Goal: Task Accomplishment & Management: Use online tool/utility

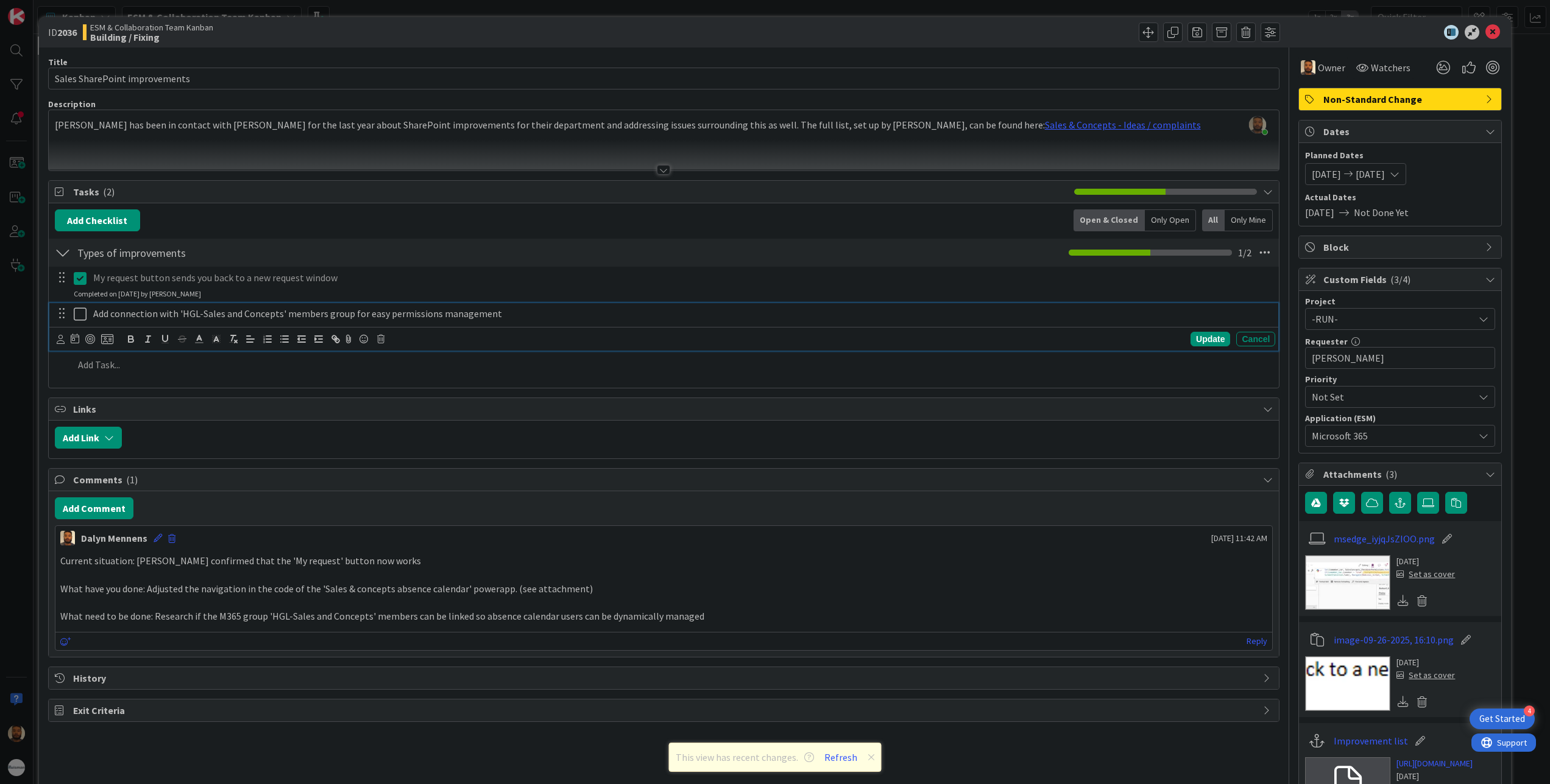
click at [483, 319] on p "Add connection with 'HGL-Sales and Concepts' members group for easy permissions…" at bounding box center [682, 314] width 1177 height 14
click at [380, 339] on icon at bounding box center [380, 339] width 8 height 8
click at [408, 395] on div "Delete" at bounding box center [412, 391] width 45 height 22
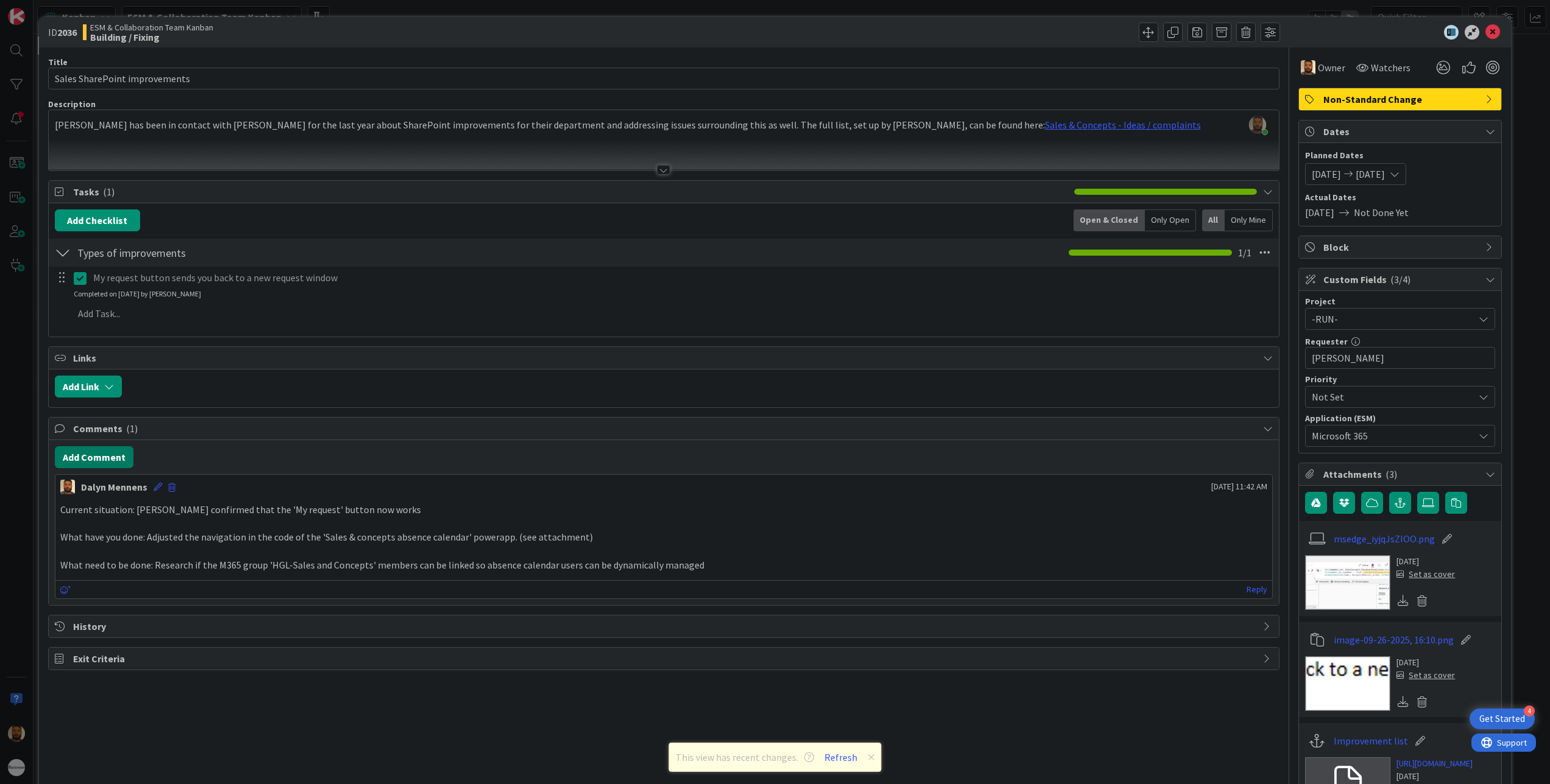
click at [108, 453] on button "Add Comment" at bounding box center [94, 457] width 78 height 22
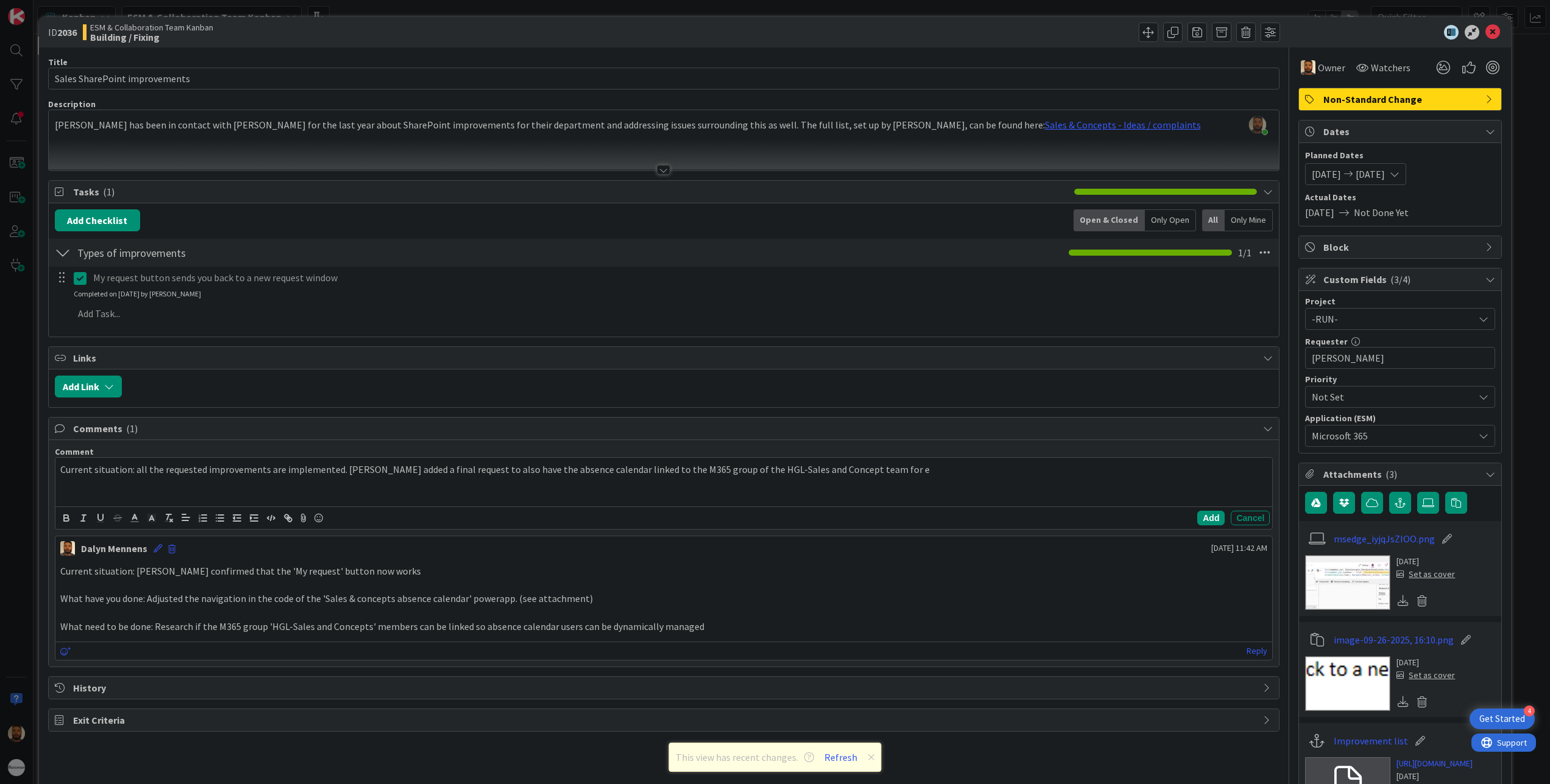
click at [536, 524] on div "Add Cancel" at bounding box center [663, 517] width 1217 height 23
click at [963, 477] on p "Current situation: all the requested improvements are implemented. [PERSON_NAME…" at bounding box center [663, 470] width 1207 height 14
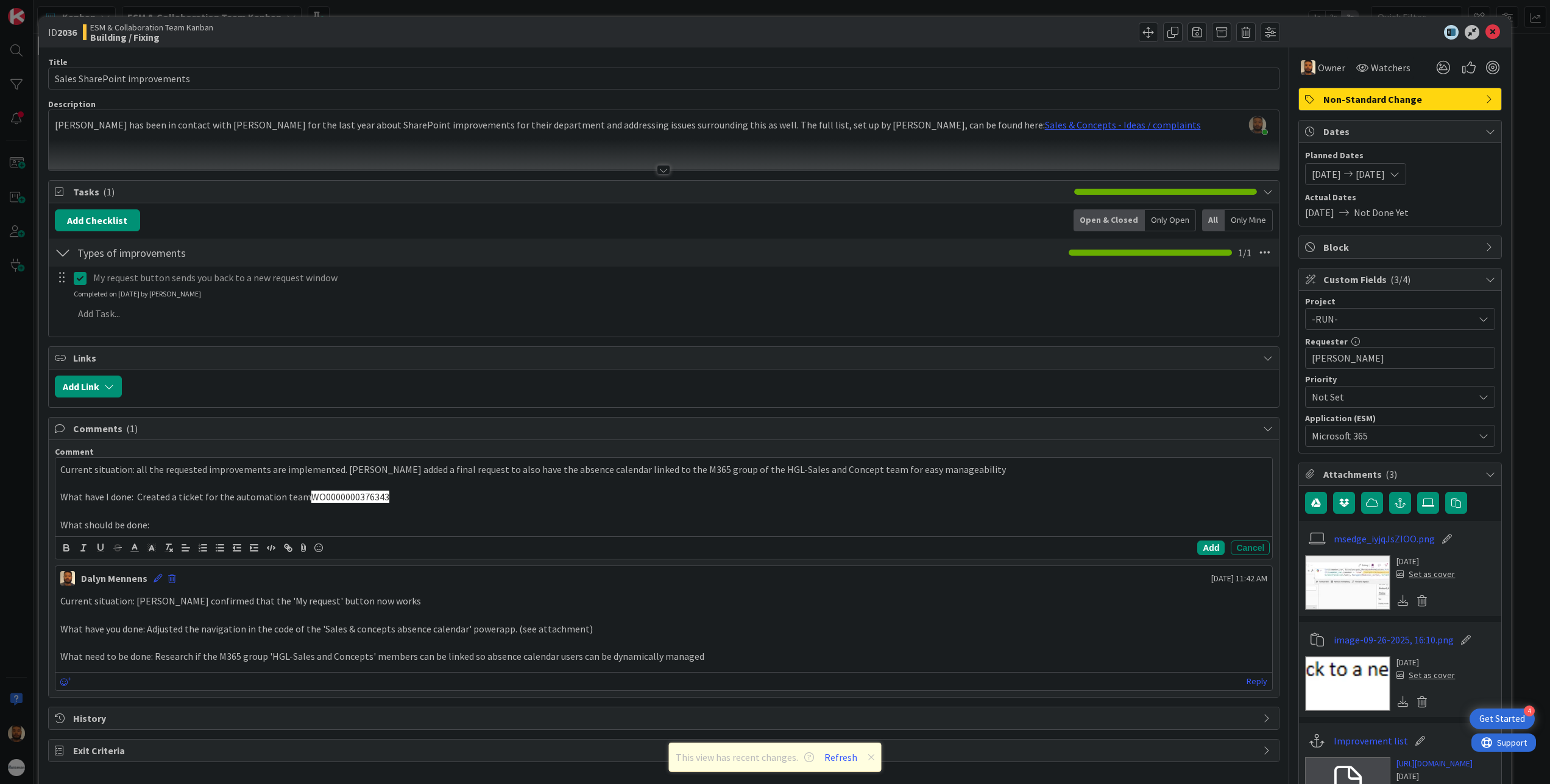
click at [421, 509] on p at bounding box center [663, 511] width 1207 height 14
click at [412, 495] on p "What have I done: Created a ticket for the automation team WO0000000376343" at bounding box center [663, 497] width 1207 height 14
click at [599, 505] on p "What have I done: Created a ticket for the automation team WO0000000376343 to s…" at bounding box center [663, 497] width 1207 height 14
click at [710, 495] on p "What have I done: Created a ticket for the automation team WO0000000376343 to s…" at bounding box center [663, 497] width 1207 height 14
click at [161, 532] on p "What should be done:" at bounding box center [663, 525] width 1207 height 14
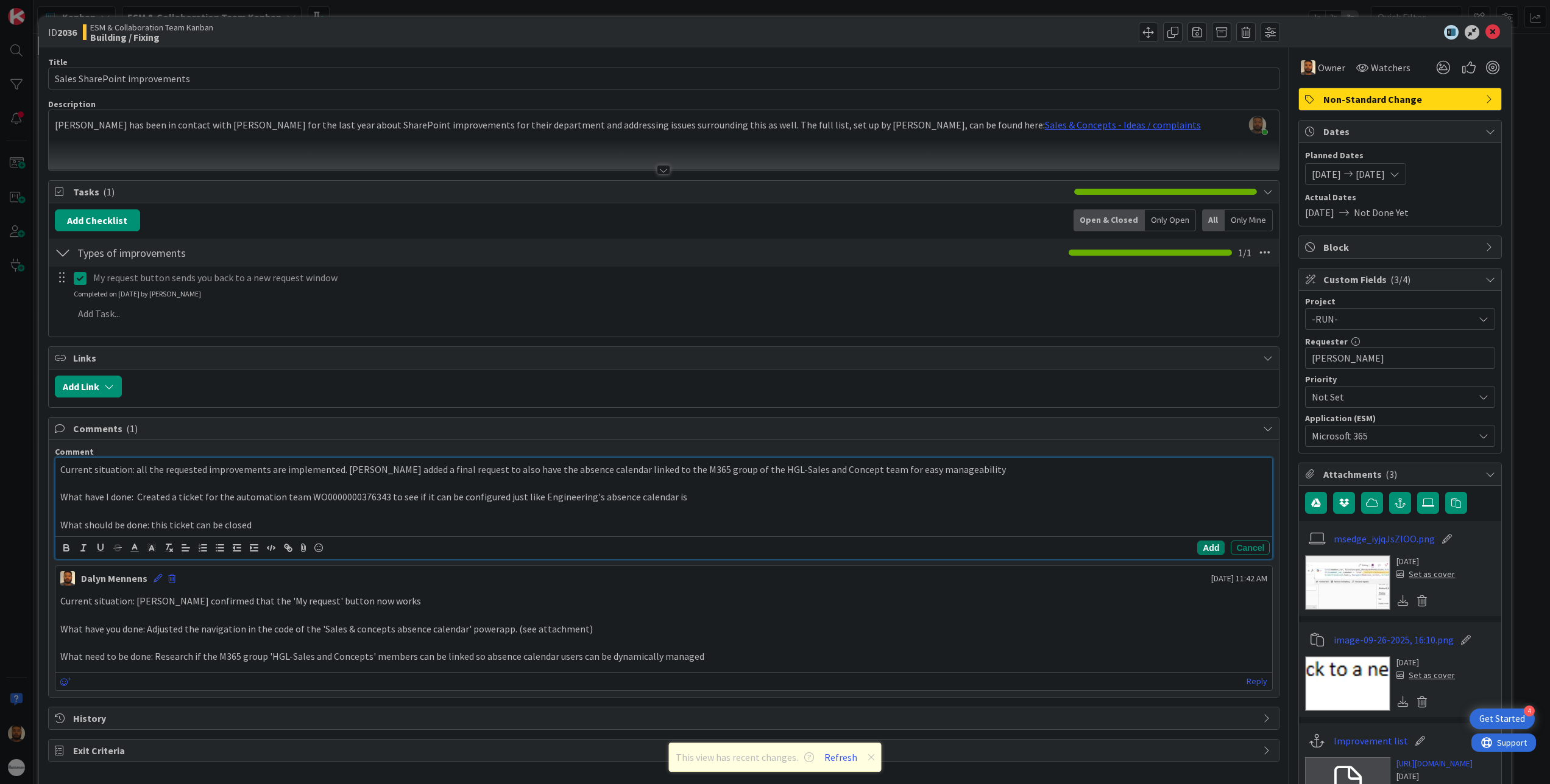
click at [1197, 555] on button "Add" at bounding box center [1210, 548] width 28 height 15
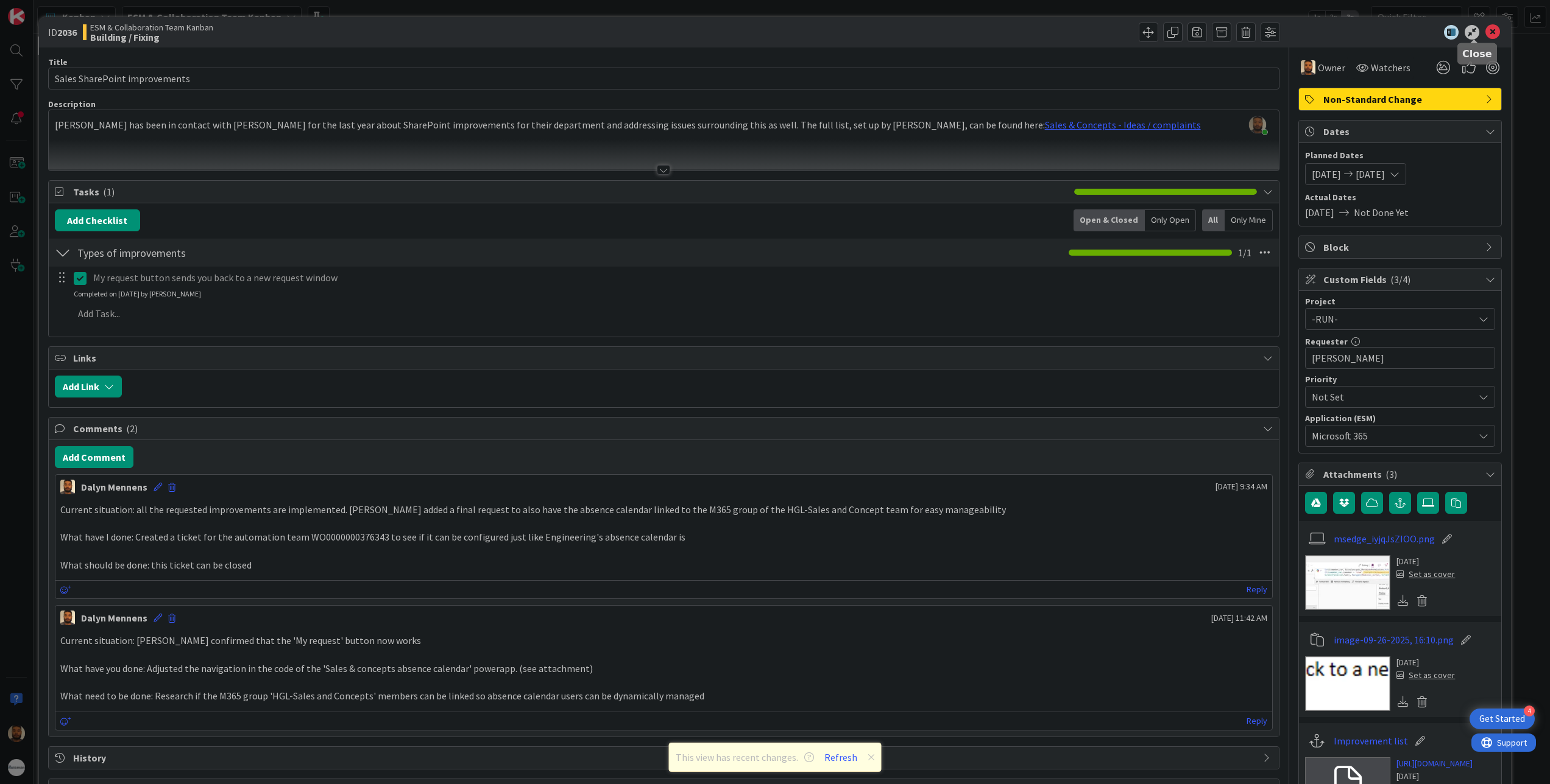
click at [1485, 37] on icon at bounding box center [1492, 33] width 15 height 15
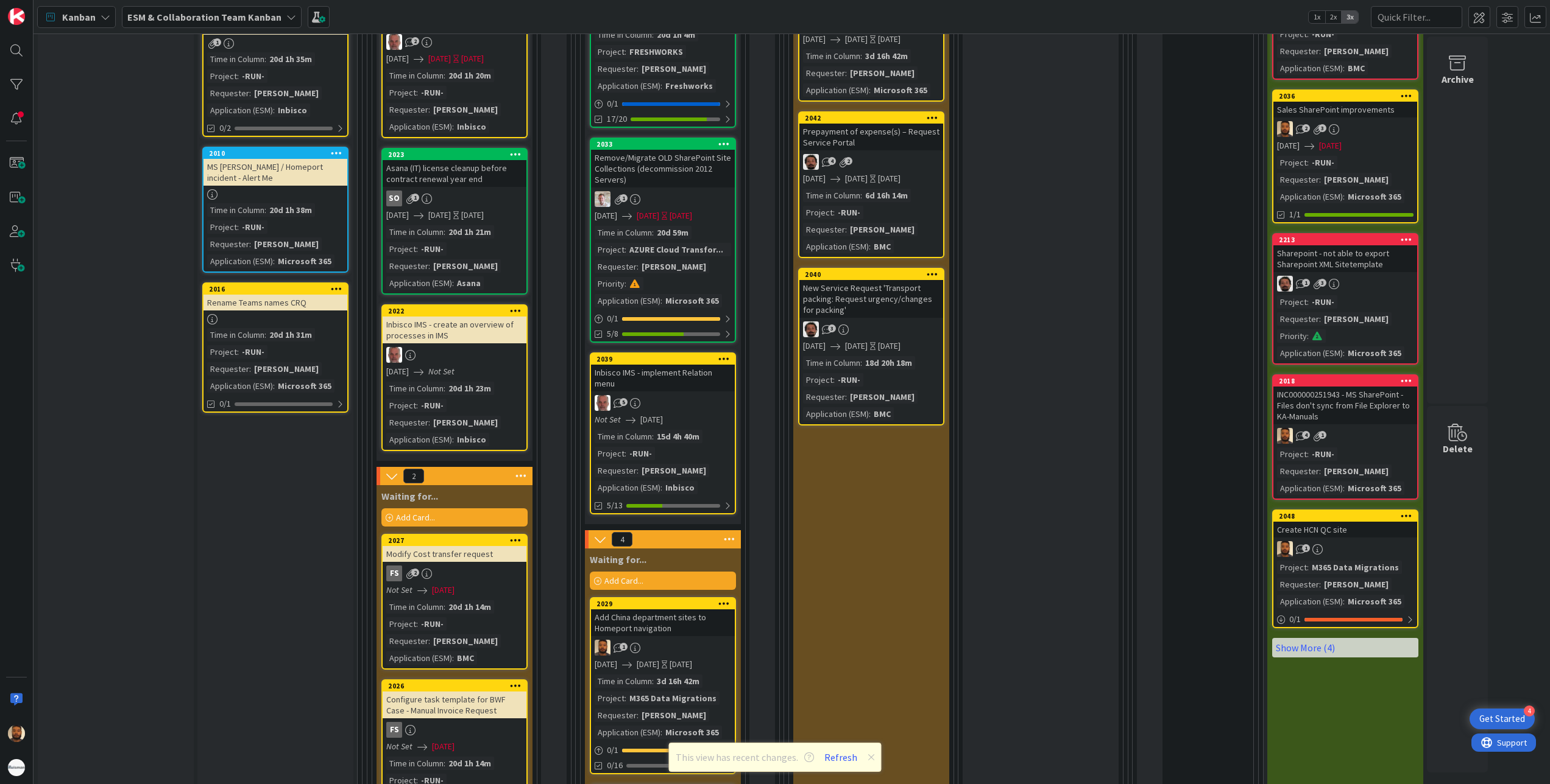
scroll to position [960, 0]
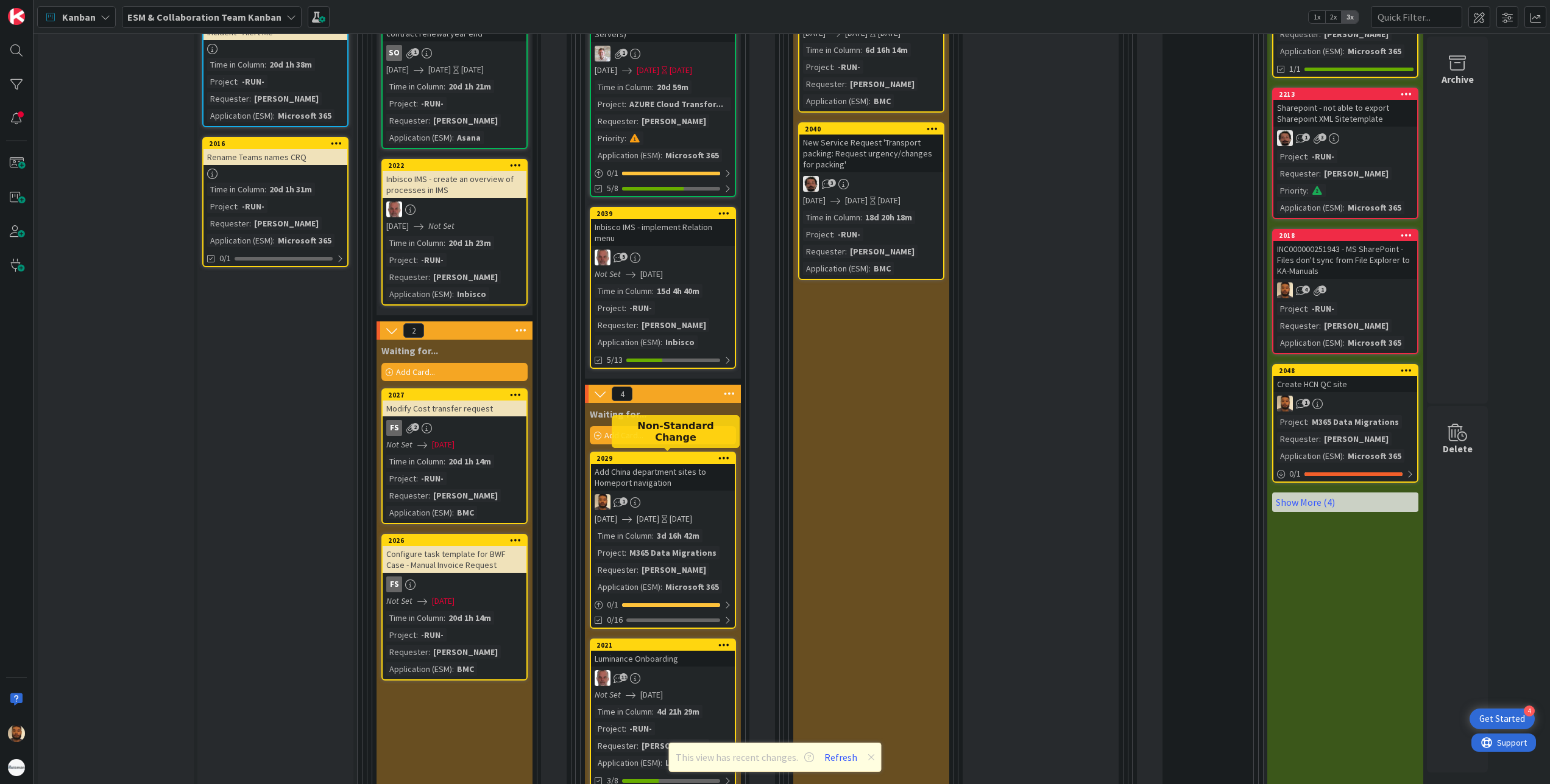
click at [672, 459] on div "2029" at bounding box center [666, 459] width 138 height 8
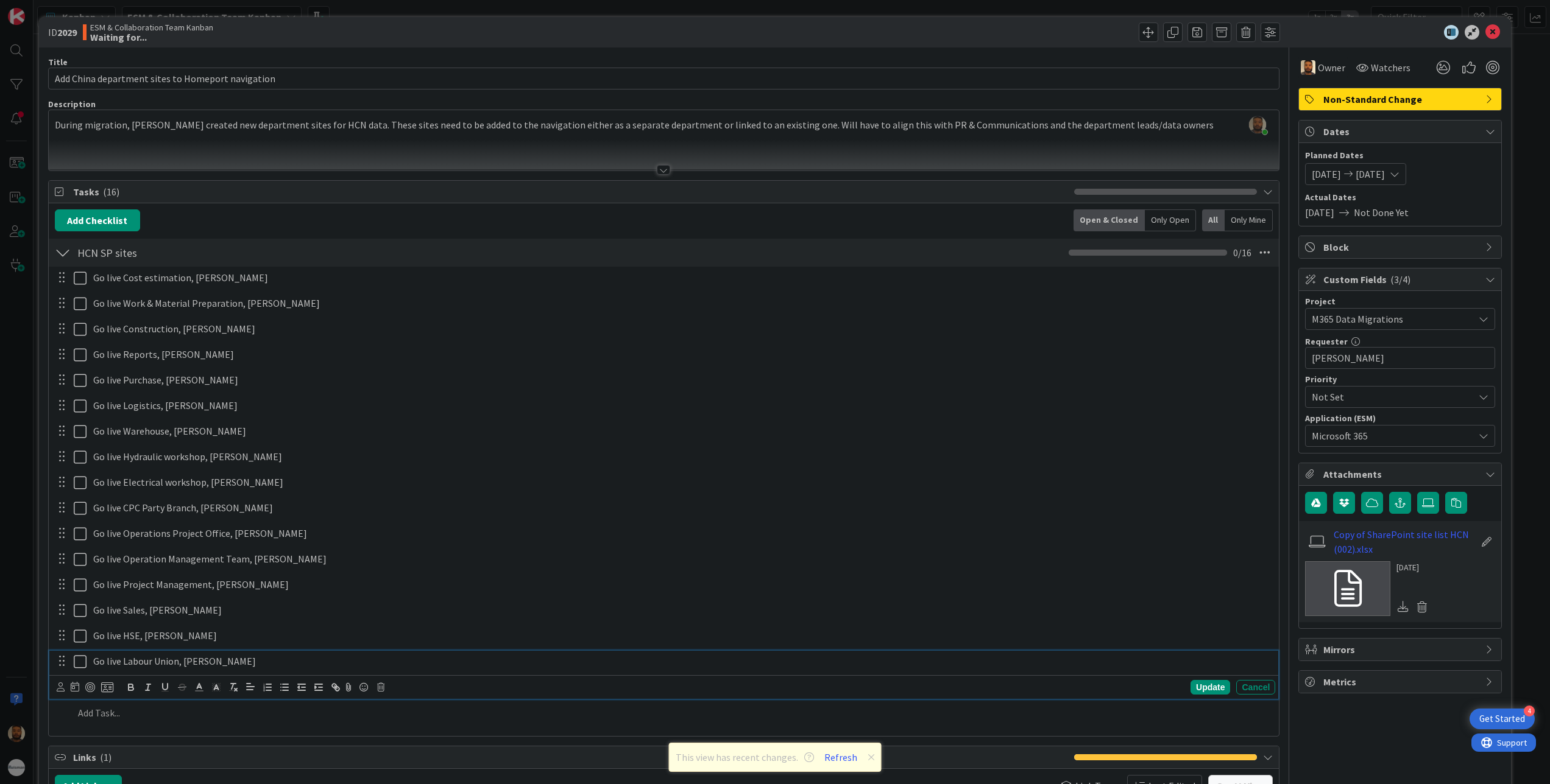
click at [78, 664] on icon at bounding box center [79, 662] width 13 height 15
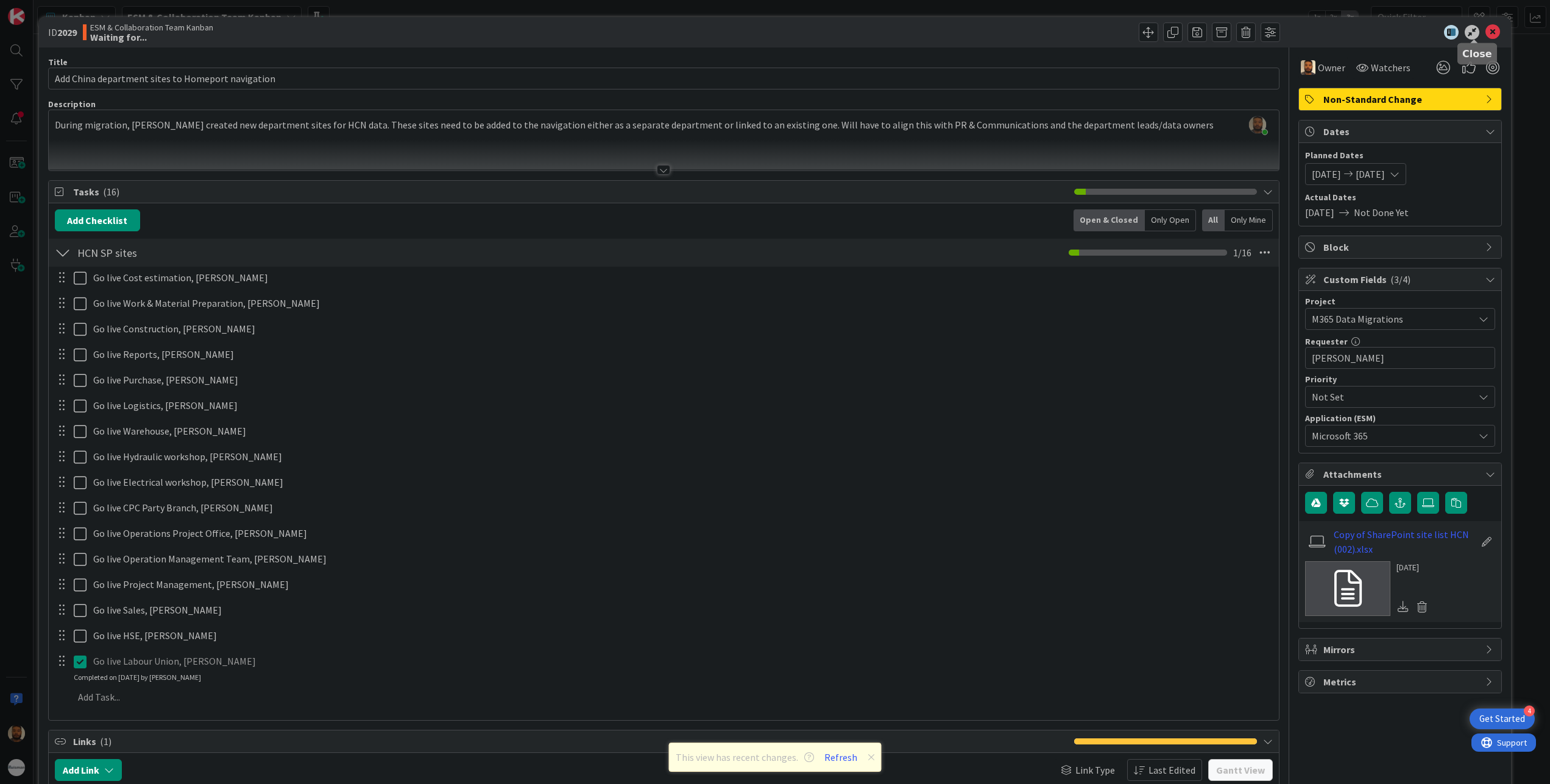
click at [1485, 26] on icon at bounding box center [1492, 33] width 15 height 15
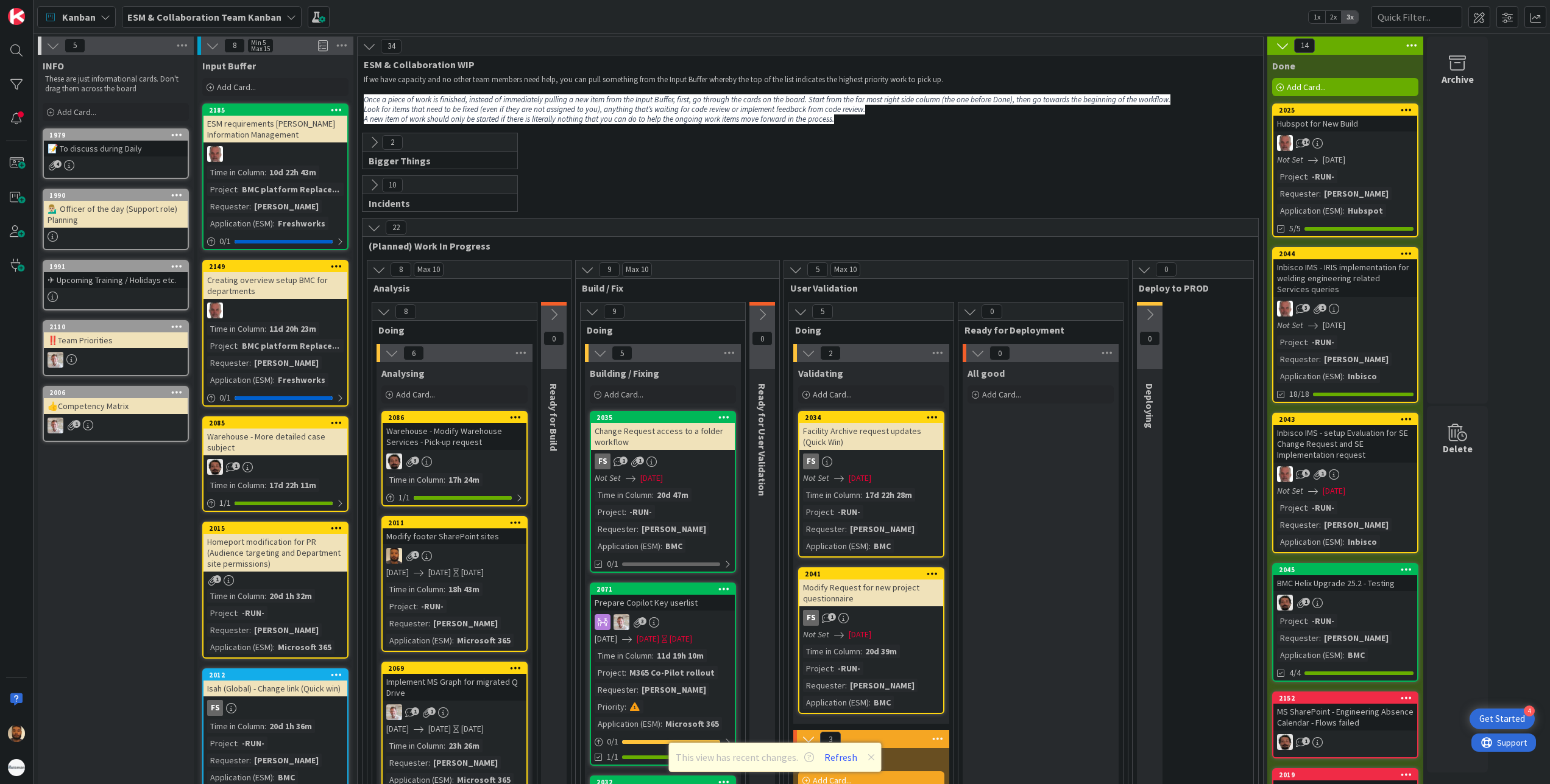
click at [369, 188] on icon at bounding box center [374, 185] width 13 height 13
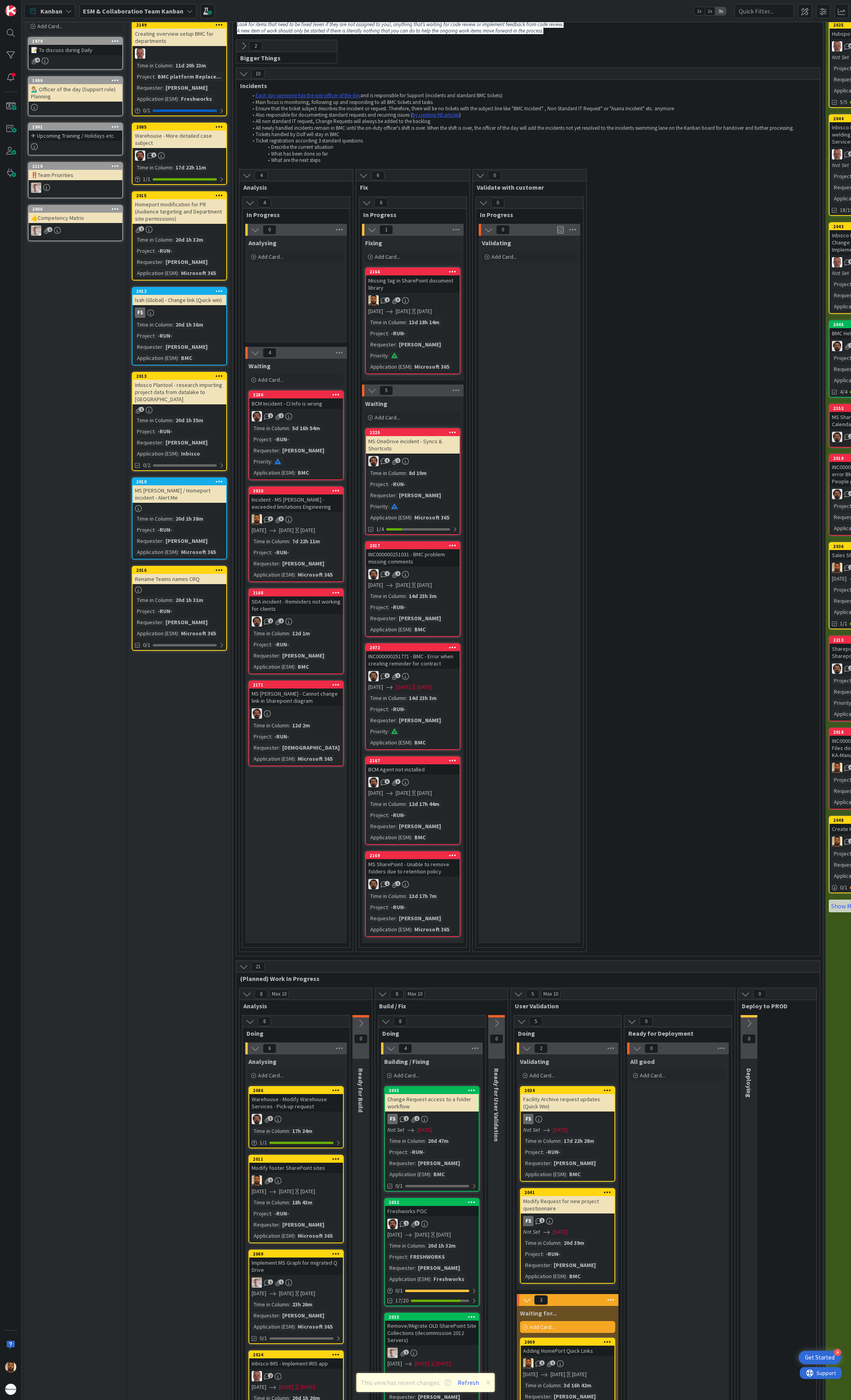
scroll to position [7, 0]
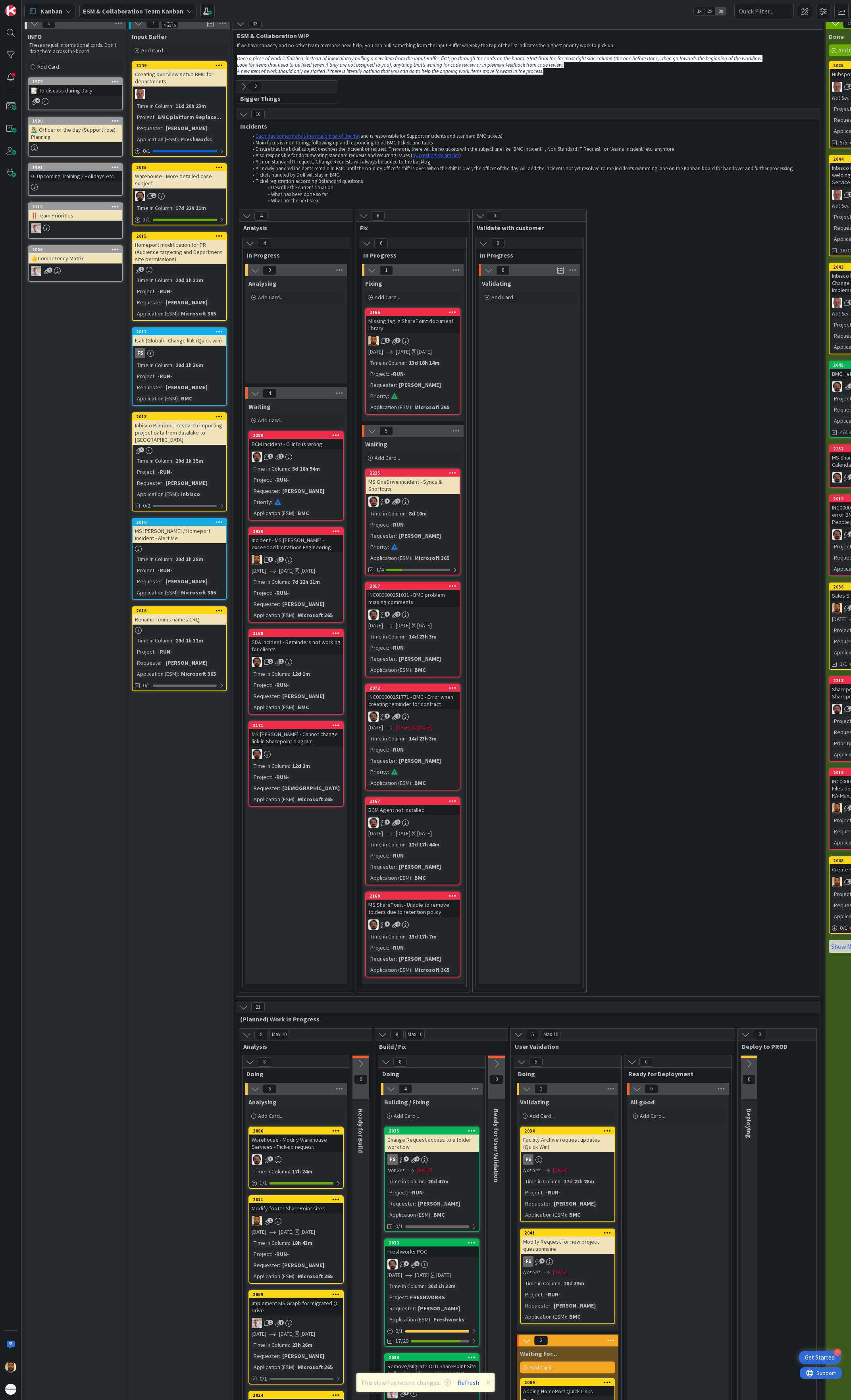
click at [316, 511] on div "Incident - MS [PERSON_NAME] - exceeded limitations Engineering" at bounding box center [296, 543] width 94 height 17
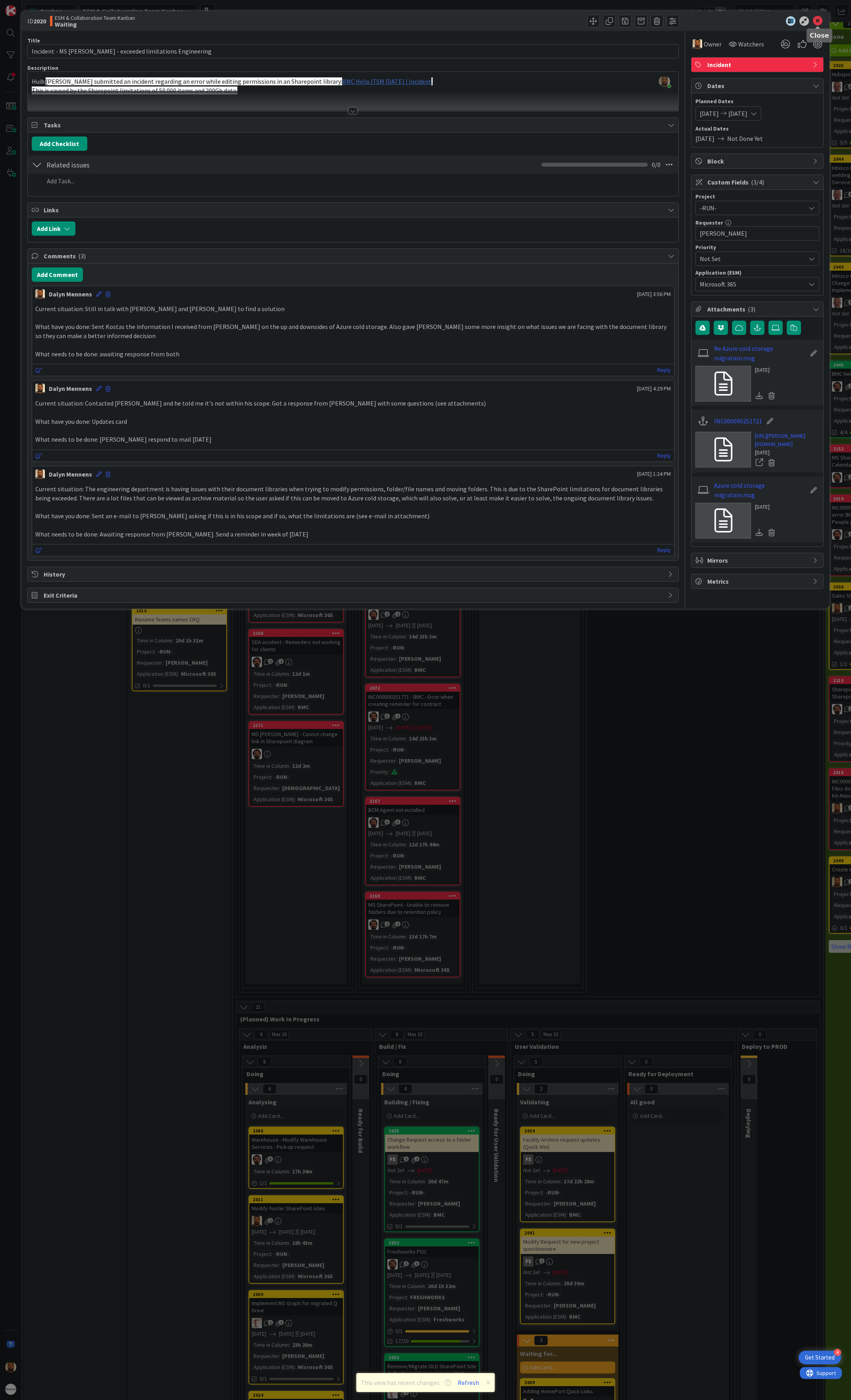
click at [819, 22] on icon at bounding box center [818, 21] width 10 height 10
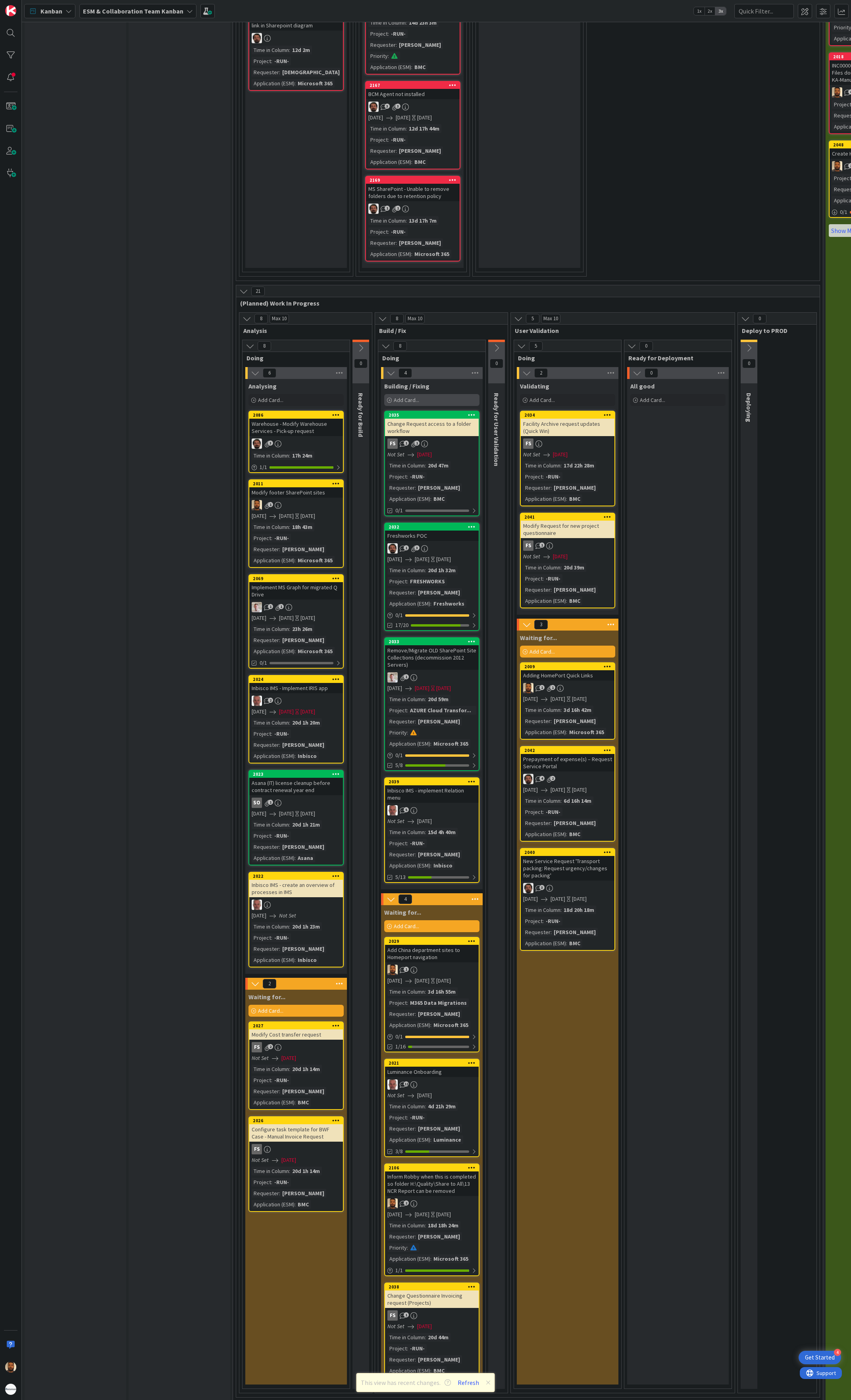
scroll to position [724, 0]
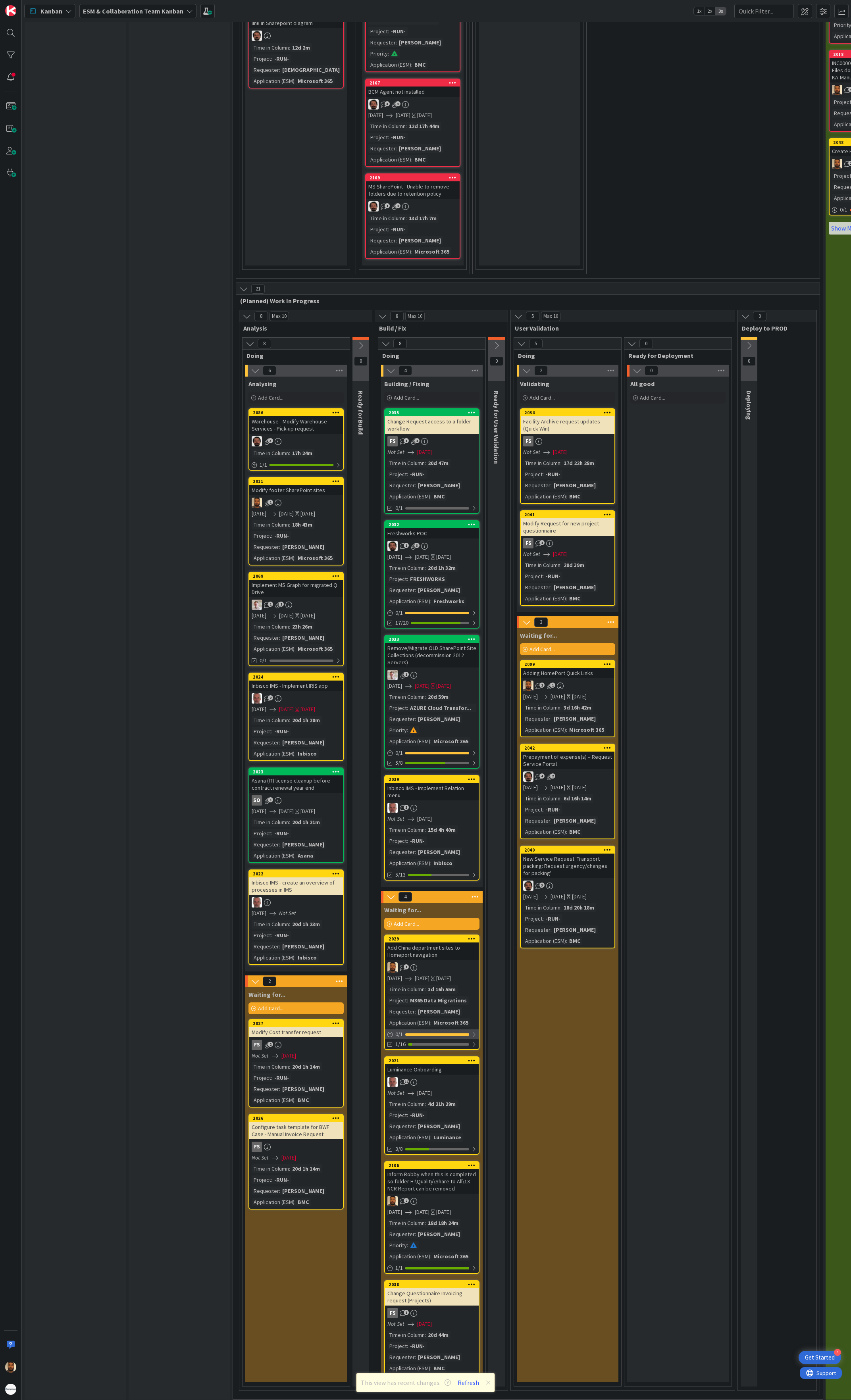
click at [392, 511] on icon at bounding box center [390, 1034] width 5 height 5
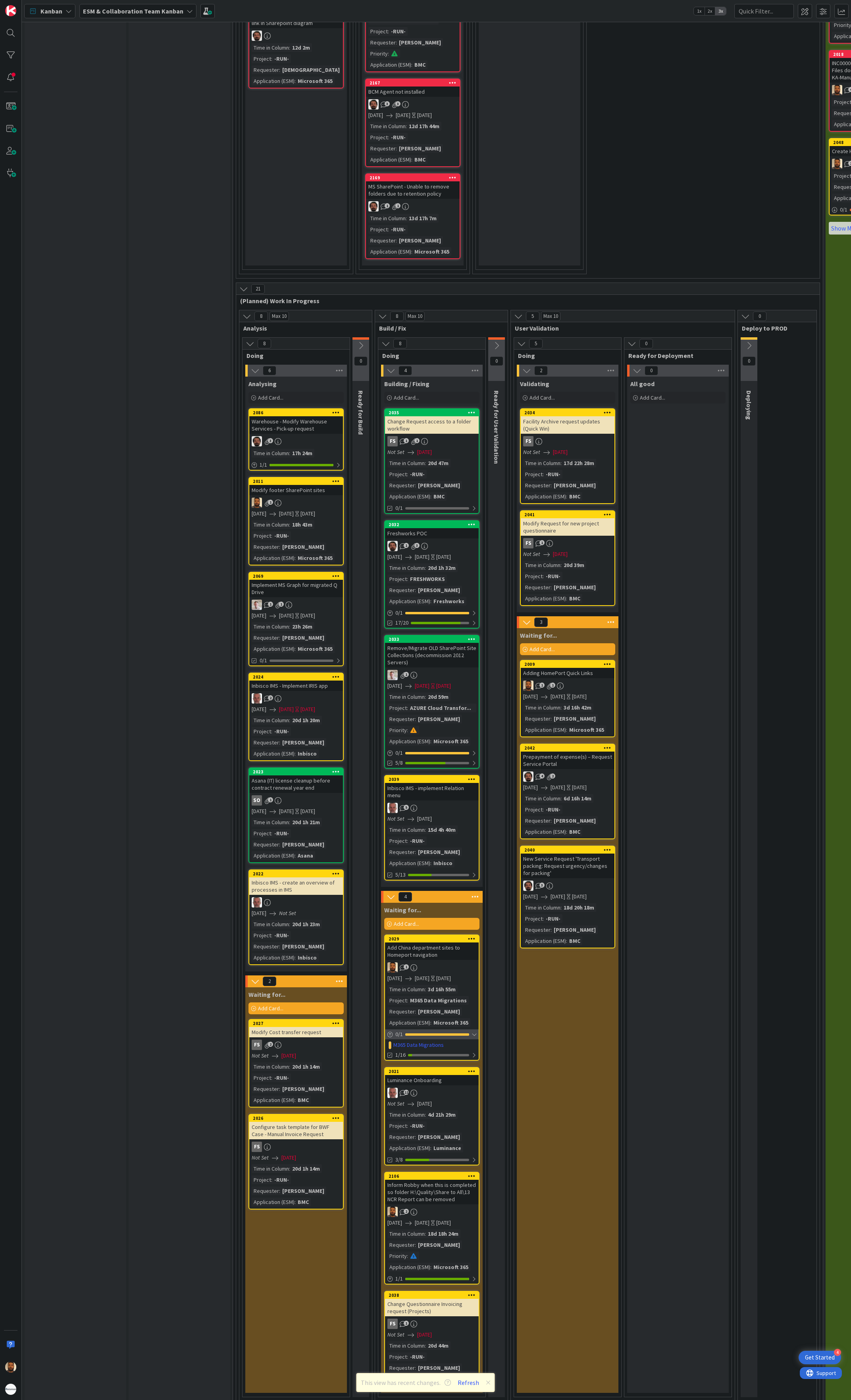
click at [475, 511] on div at bounding box center [474, 1035] width 5 height 7
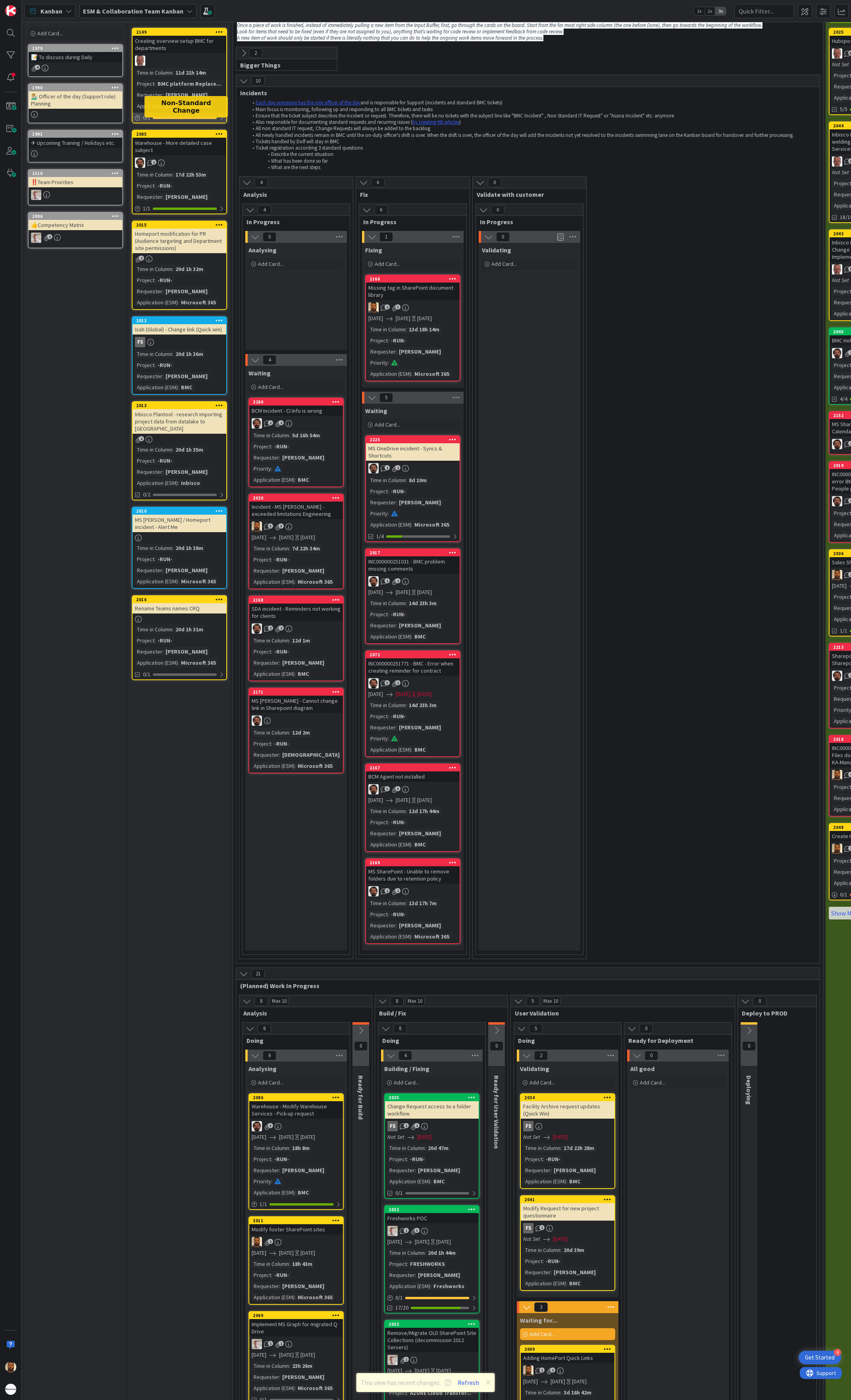
scroll to position [0, 0]
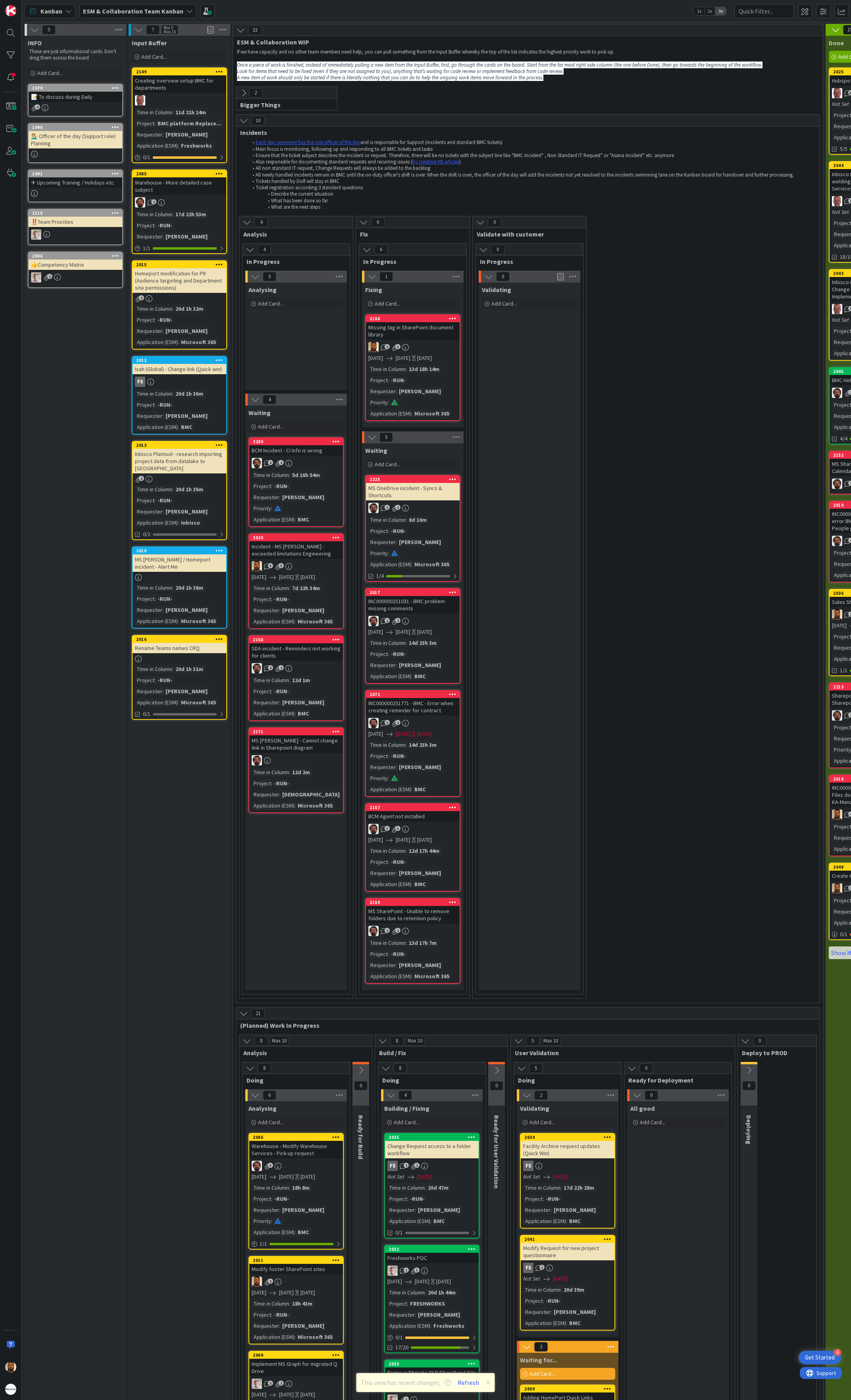
click at [126, 9] on b "ESM & Collaboration Team Kanban" at bounding box center [133, 11] width 101 height 8
click at [129, 91] on h4 "ESM & Collaboration Team Backlog" at bounding box center [136, 94] width 96 height 8
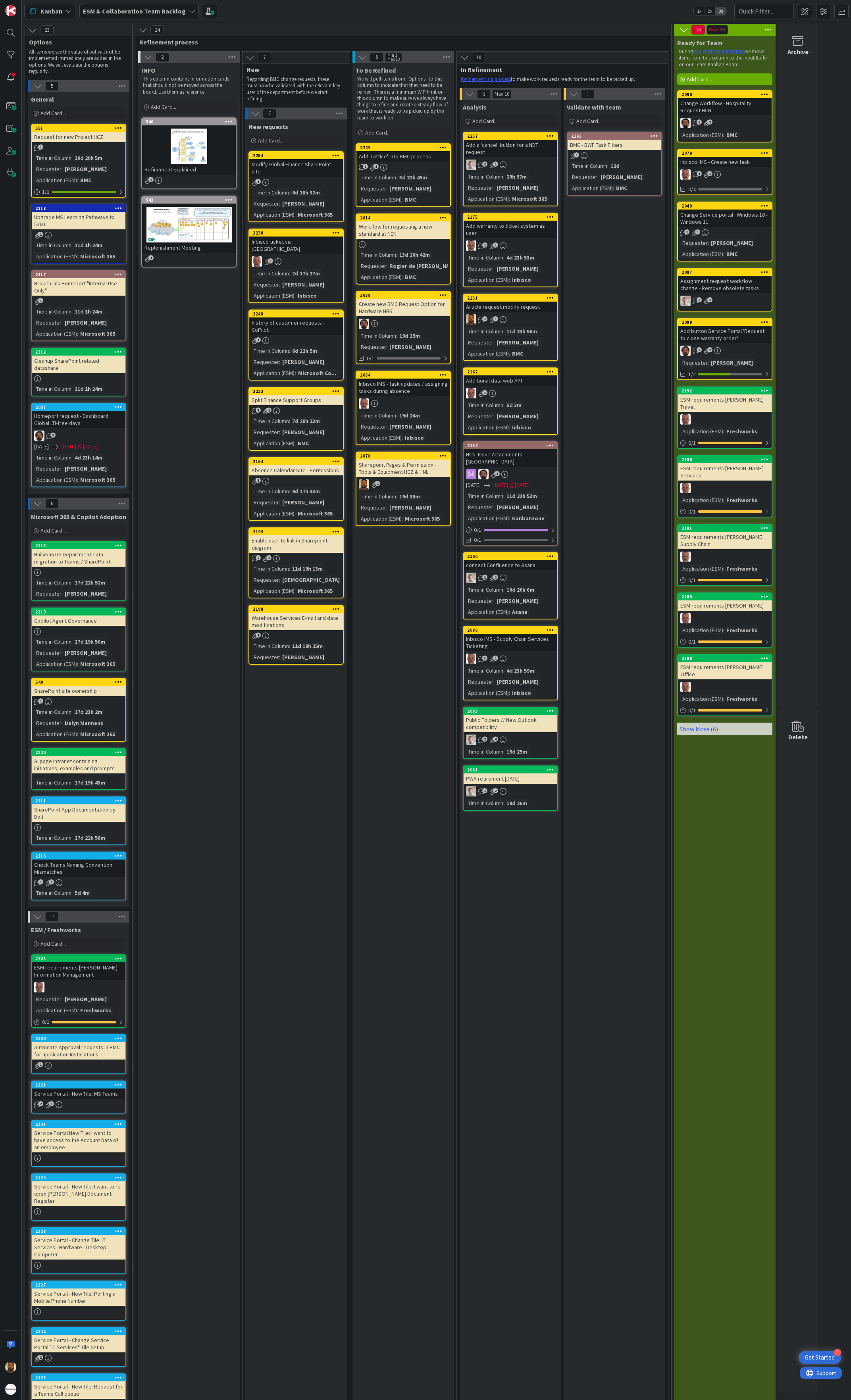
click at [427, 155] on div "Add 'Lattice' into BMC process" at bounding box center [403, 156] width 94 height 10
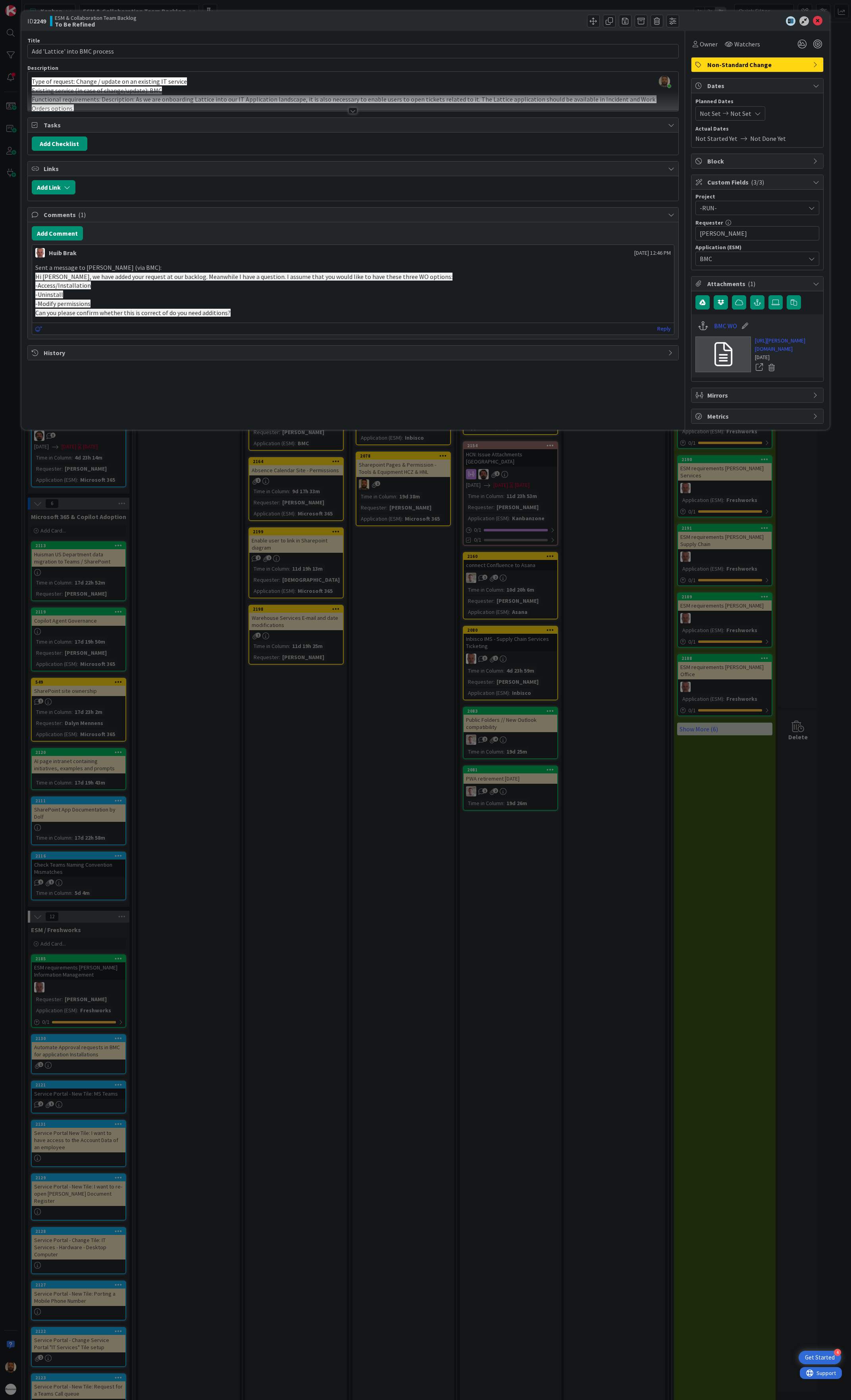
click at [354, 110] on div at bounding box center [353, 111] width 9 height 7
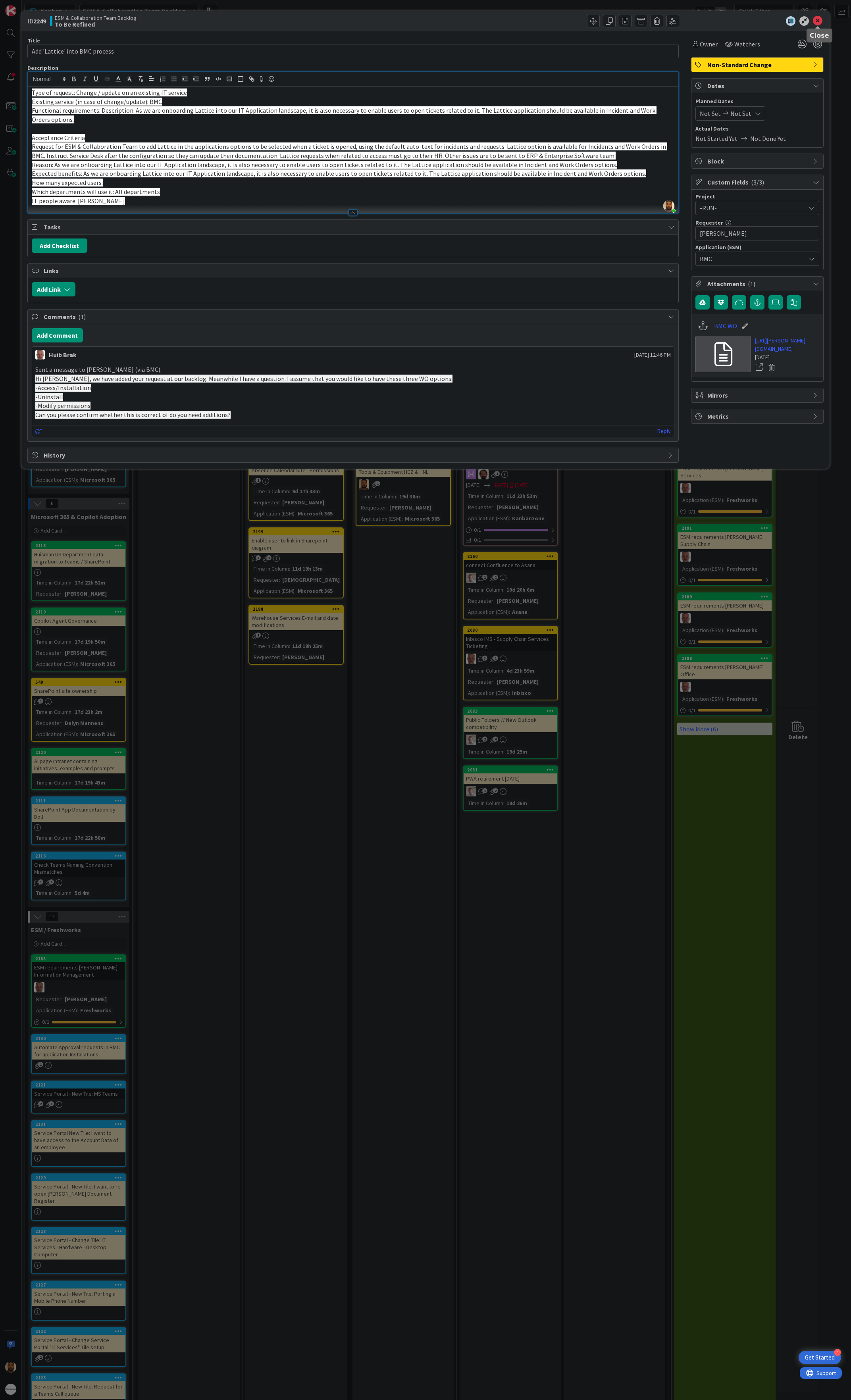
click at [819, 21] on icon at bounding box center [818, 21] width 10 height 10
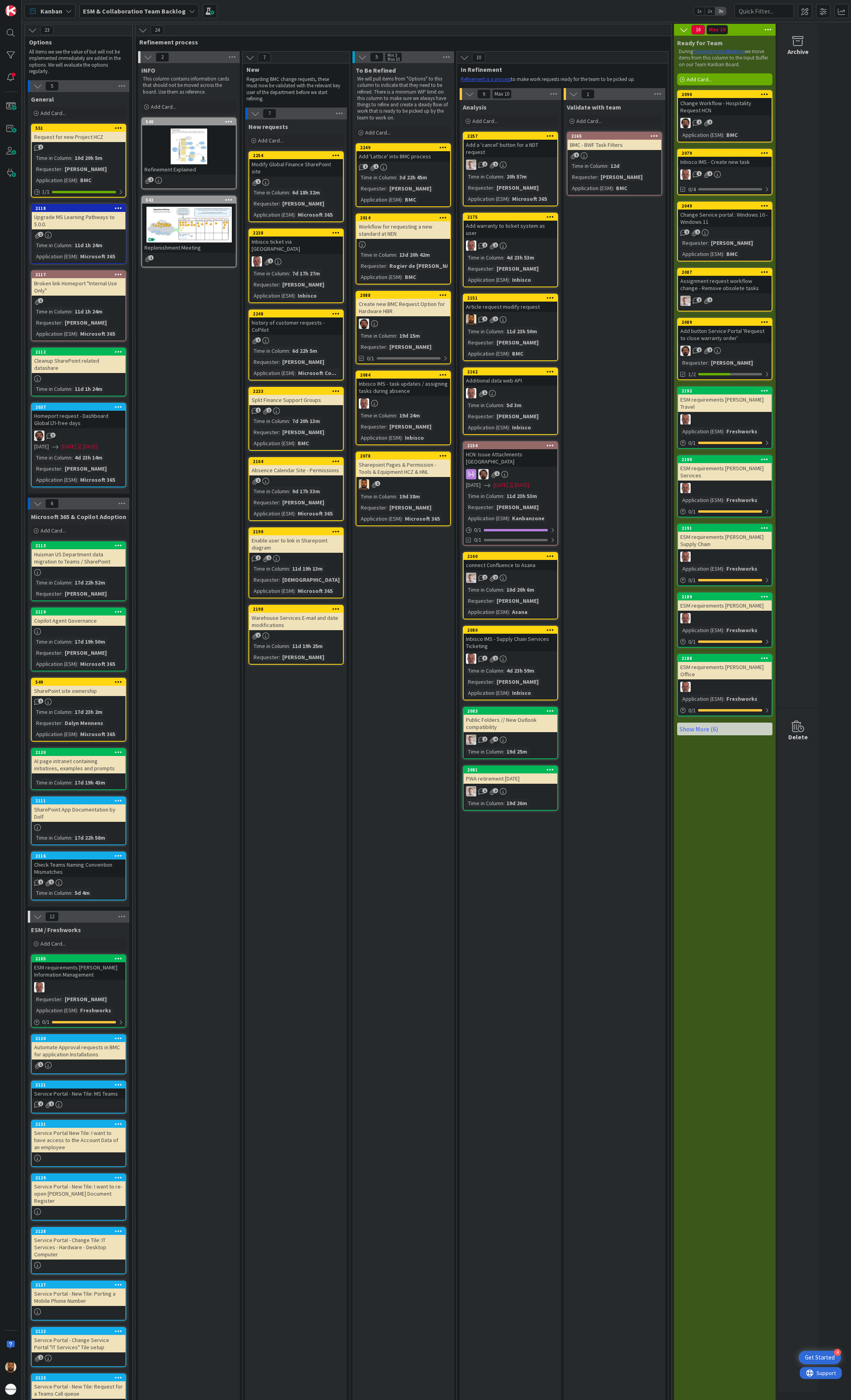
click at [160, 15] on span "ESM & Collaboration Team Backlog" at bounding box center [134, 11] width 103 height 10
click at [167, 95] on h4 "ESM & Collaboration Team Kanban" at bounding box center [136, 94] width 96 height 8
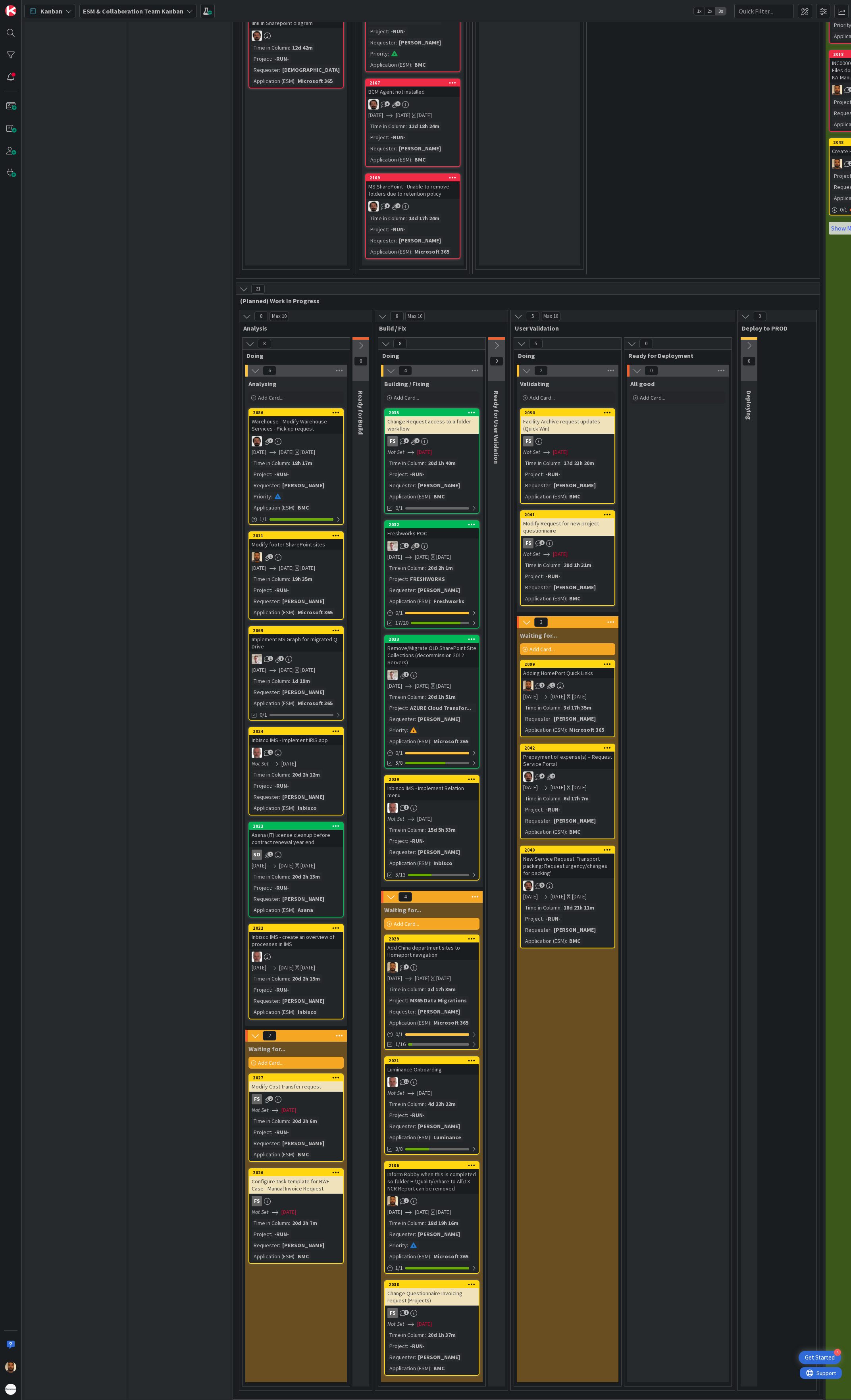
scroll to position [645, 0]
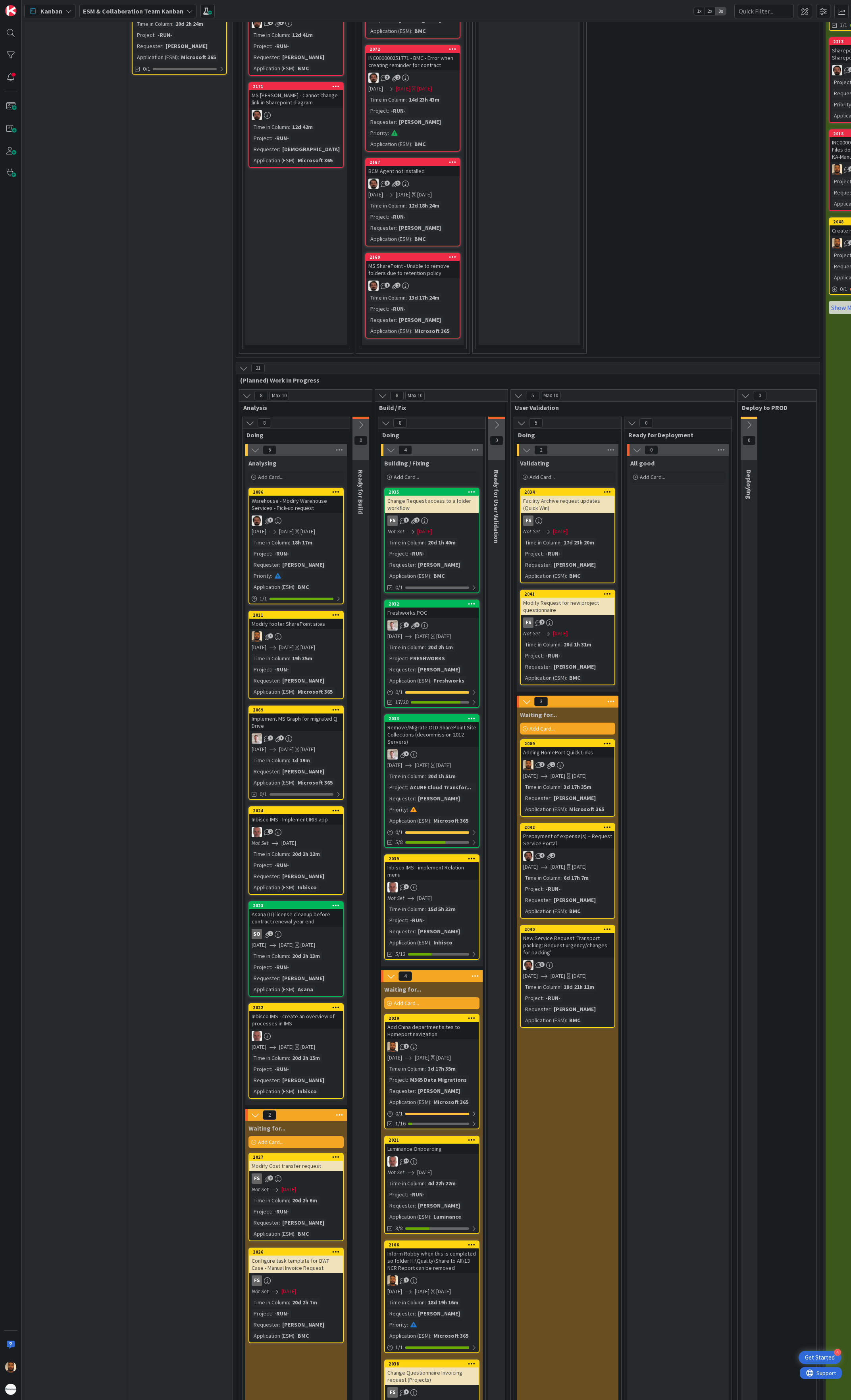
click at [304, 511] on div "19h 35m" at bounding box center [302, 658] width 24 height 9
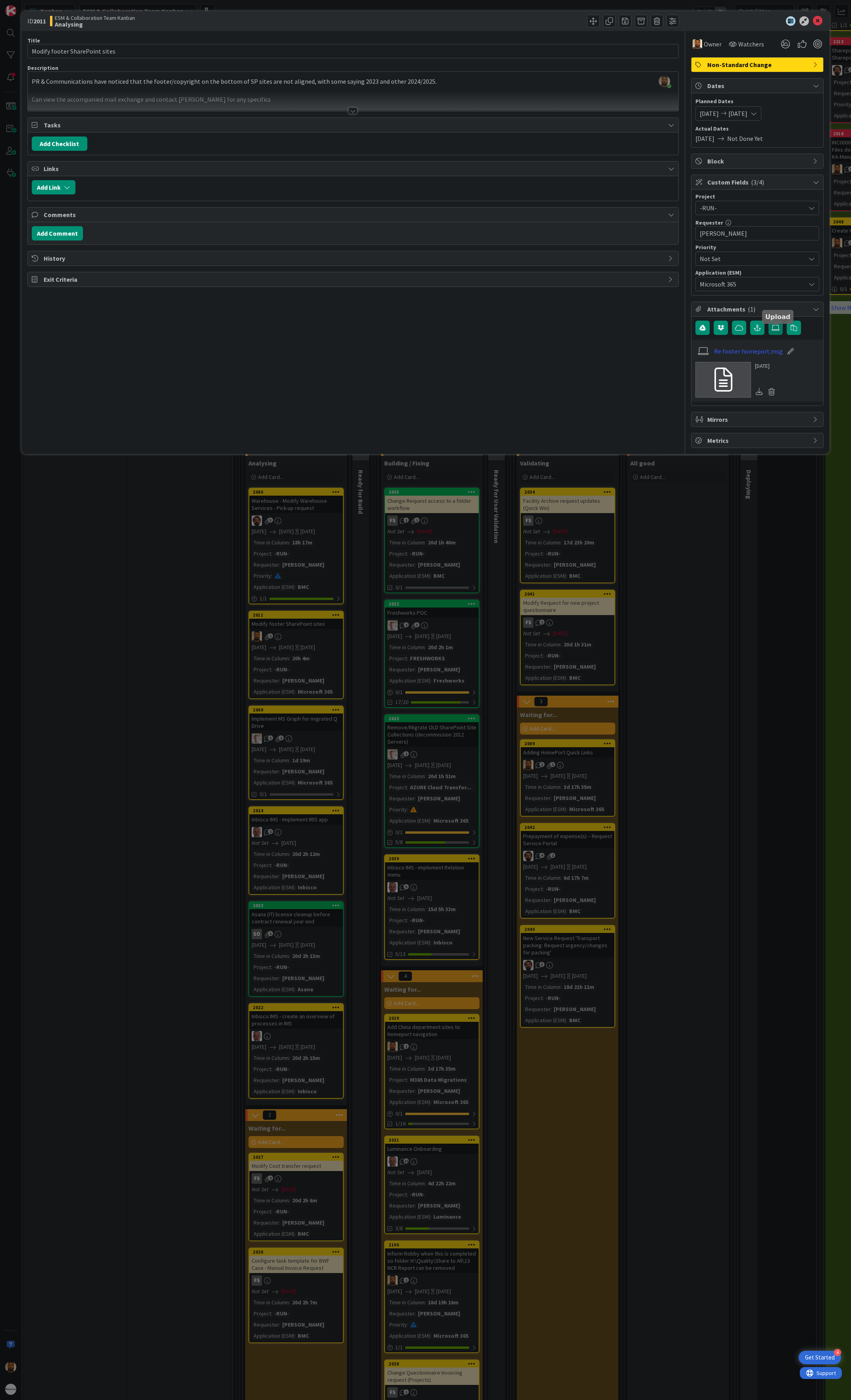
click at [777, 328] on label at bounding box center [776, 328] width 14 height 14
click at [769, 321] on input "file" at bounding box center [769, 321] width 0 height 0
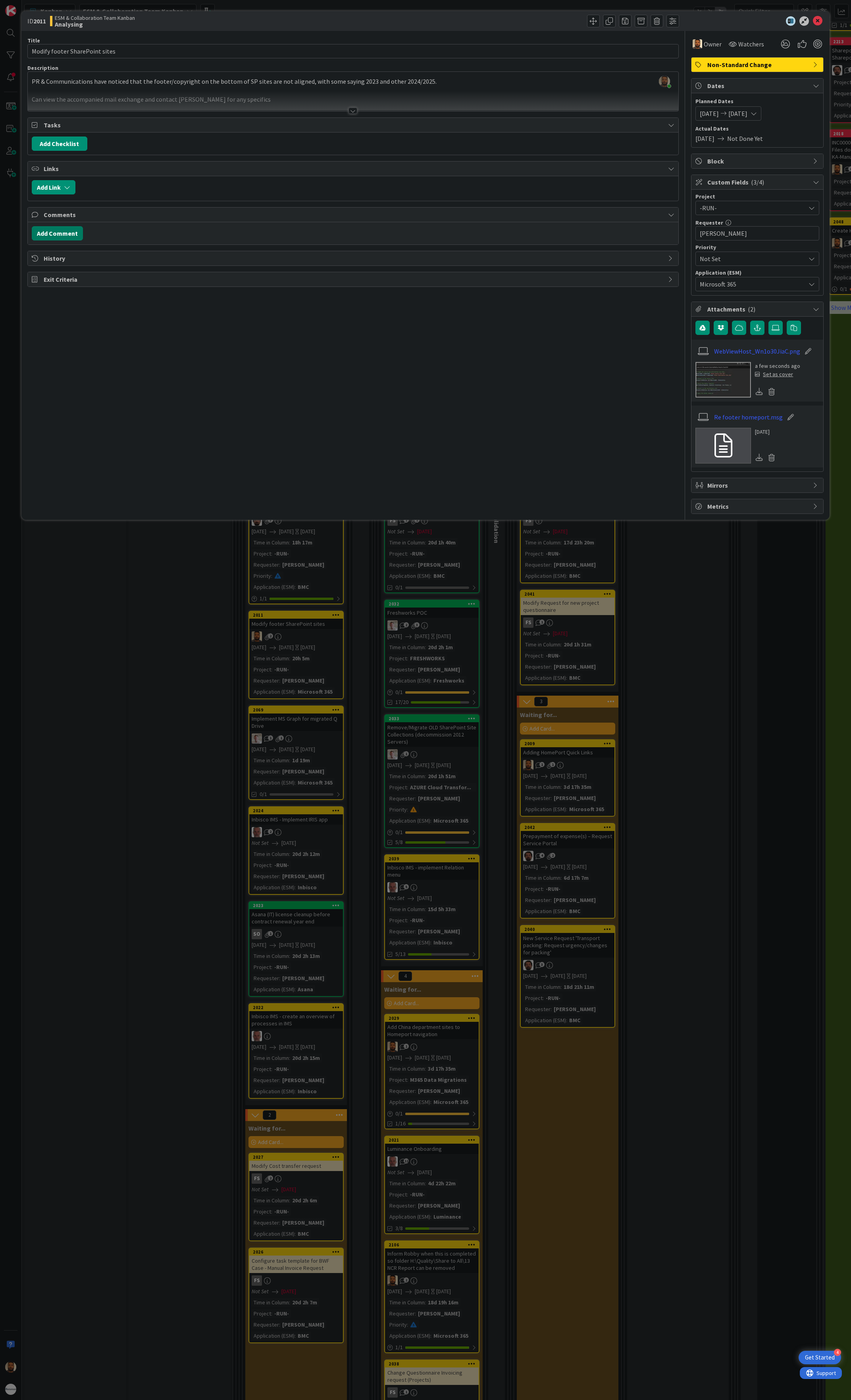
click at [60, 235] on button "Add Comment" at bounding box center [57, 233] width 51 height 14
click at [92, 255] on div at bounding box center [353, 249] width 642 height 32
click at [113, 246] on p "Current situation: The footers cannot dynamically be modified in bul" at bounding box center [353, 241] width 636 height 9
click at [85, 246] on p "Current situation: The footers cannot dynamically be modified in bul" at bounding box center [353, 241] width 636 height 9
click at [561, 245] on p "Current situation: Every site on SharePoint has a footer that has been manually…" at bounding box center [353, 241] width 636 height 9
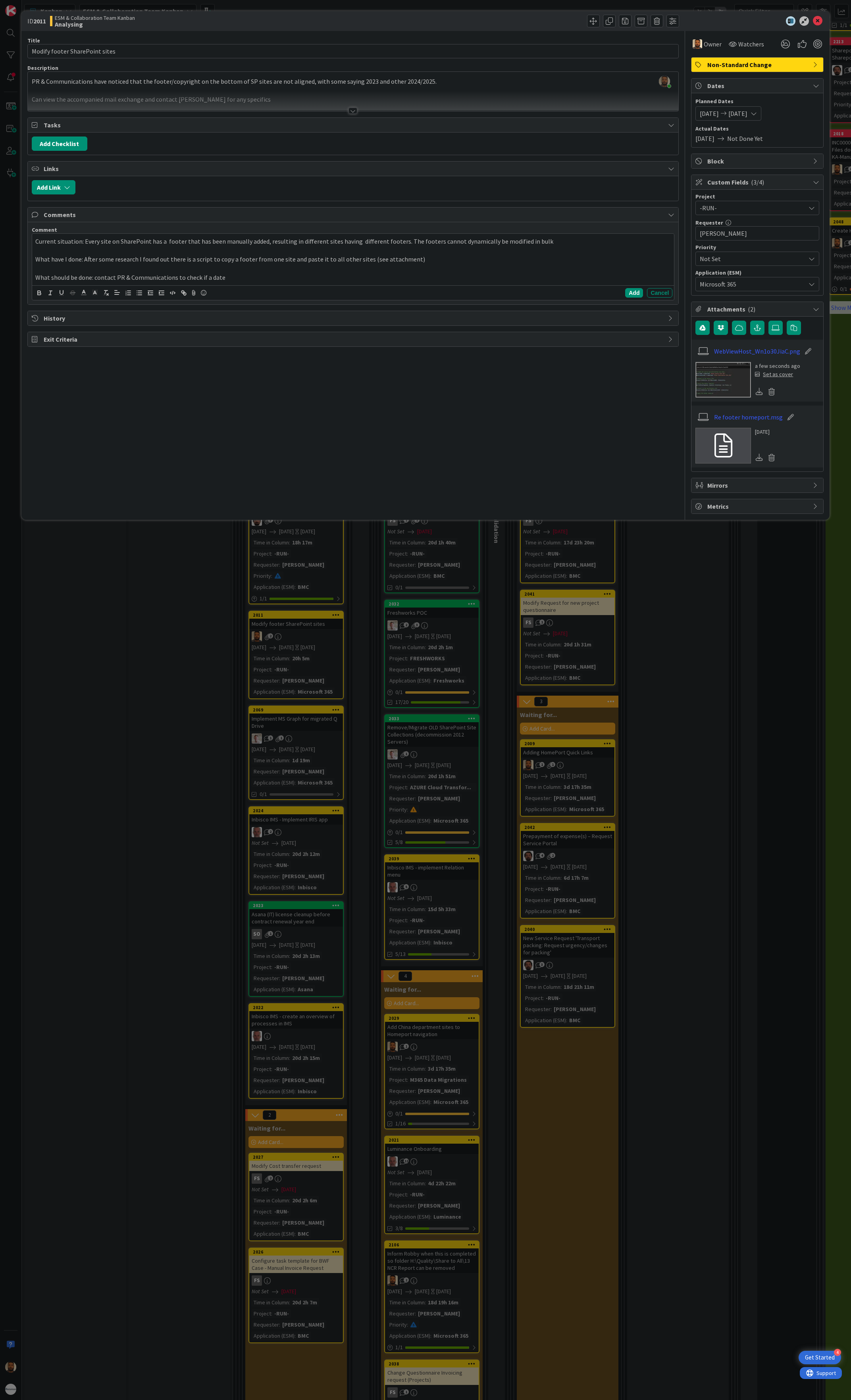
click at [378, 246] on p "Current situation: Every site on SharePoint has a footer that has been manually…" at bounding box center [353, 241] width 636 height 9
click at [432, 241] on div "Current situation: Every site on SharePoint has a footer that has been manually…" at bounding box center [353, 259] width 642 height 52
click at [250, 282] on p "What should be done: contact PR & Communications to check if a date" at bounding box center [353, 277] width 636 height 9
click at [342, 282] on p "What should be done: contact PR & Communications to check if a date is truly ne…" at bounding box center [353, 277] width 636 height 9
click at [631, 307] on button "Add" at bounding box center [634, 302] width 18 height 10
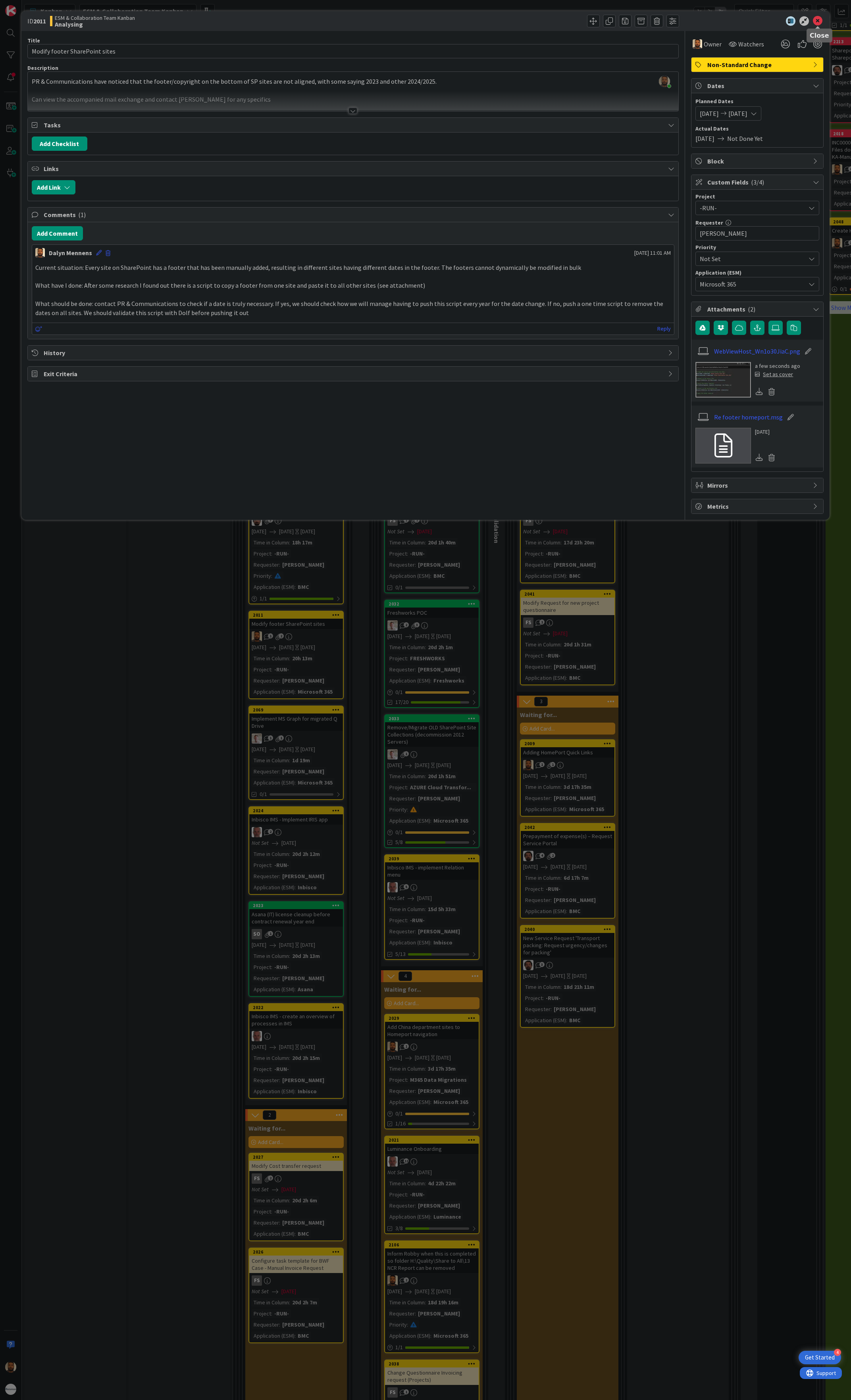
click at [816, 20] on icon at bounding box center [818, 21] width 10 height 10
